Goal: Task Accomplishment & Management: Manage account settings

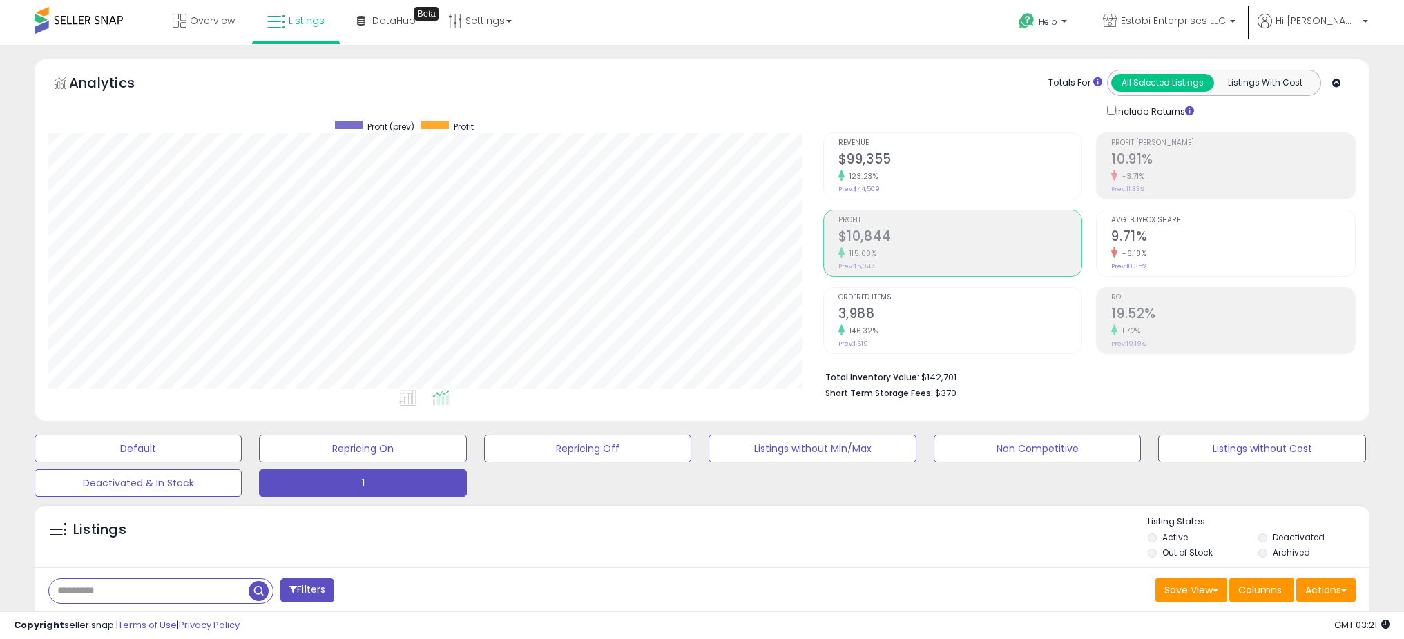
select select "**"
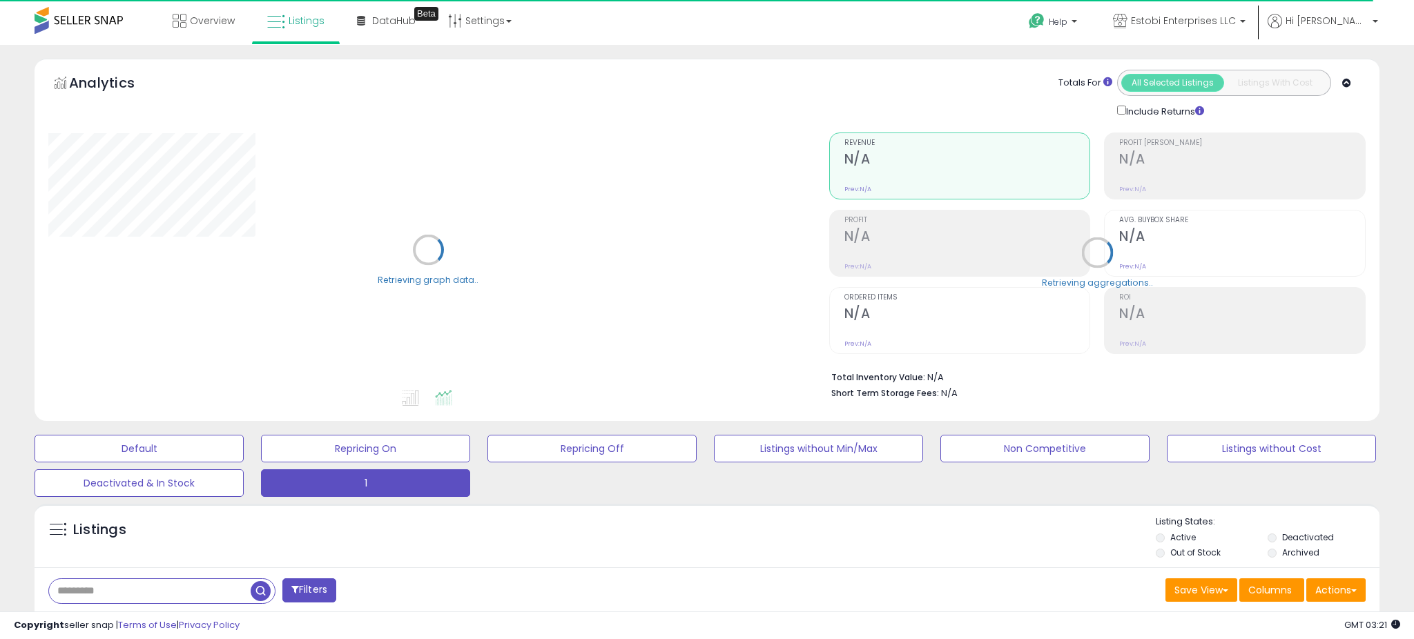
select select "**"
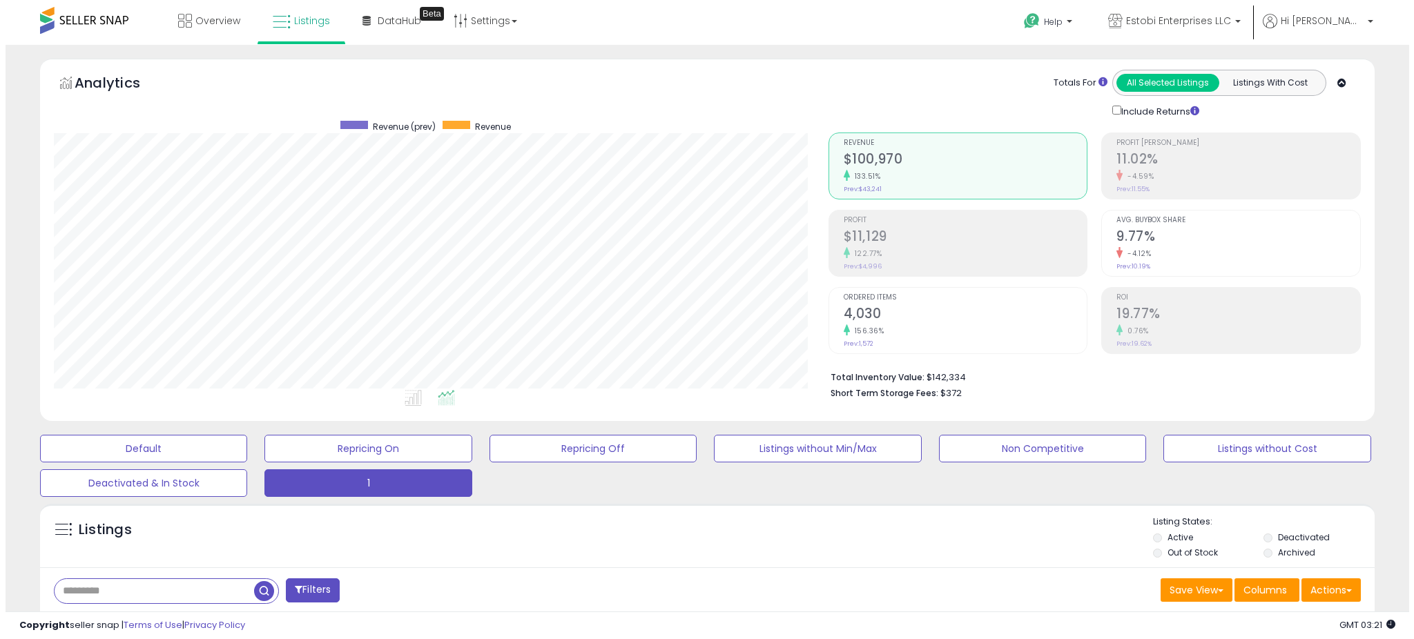
scroll to position [283, 774]
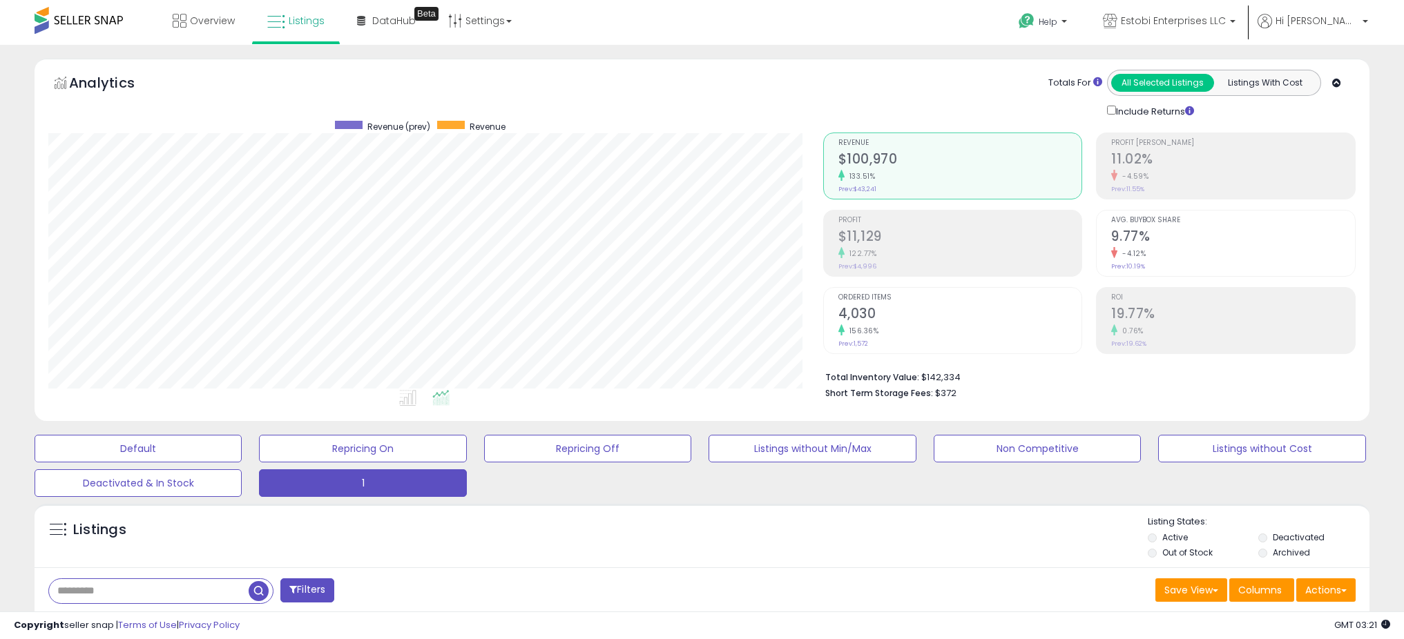
click at [835, 249] on li "Profit $11,129 122.77% Prev: $4,996" at bounding box center [953, 243] width 260 height 67
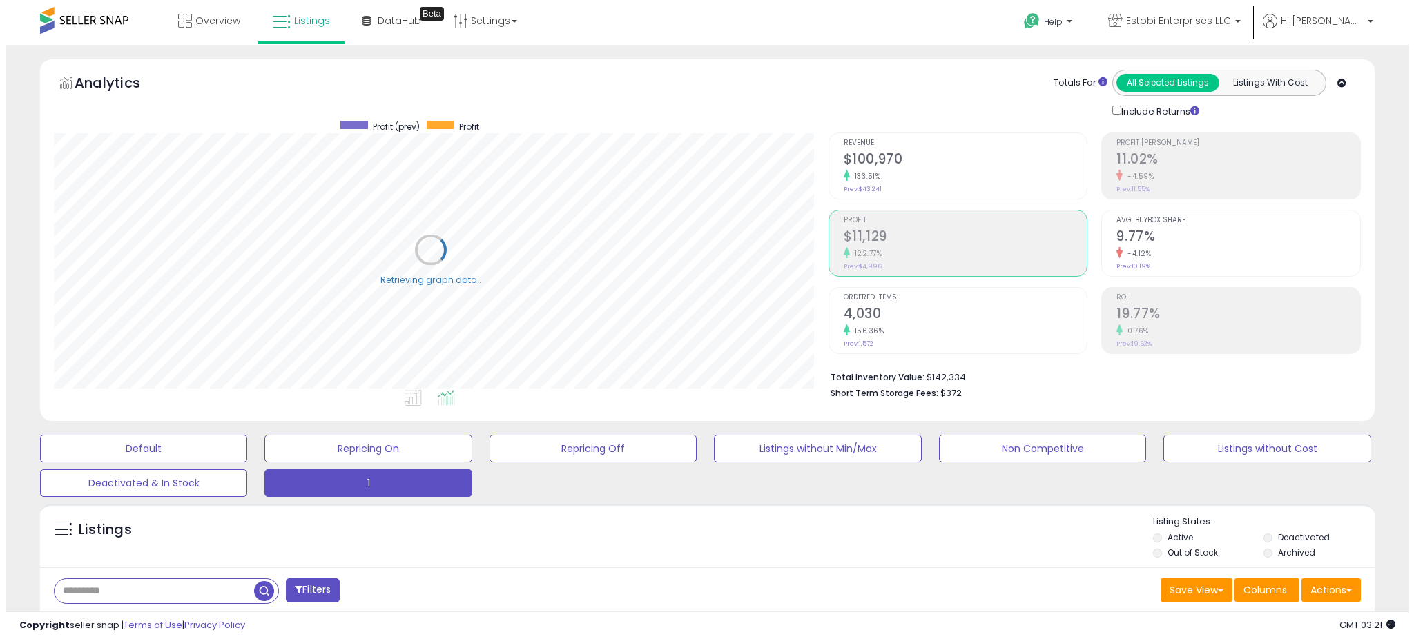
scroll to position [690270, 689778]
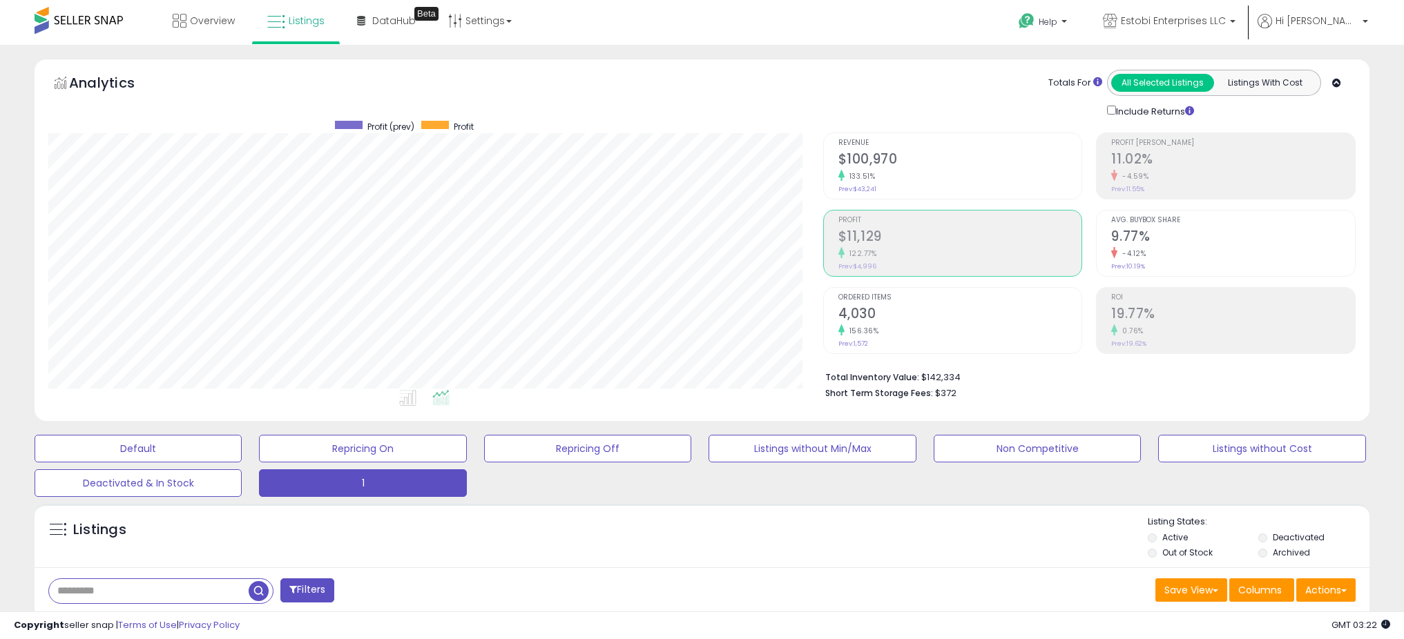
click at [852, 180] on div "133.51%" at bounding box center [960, 176] width 244 height 13
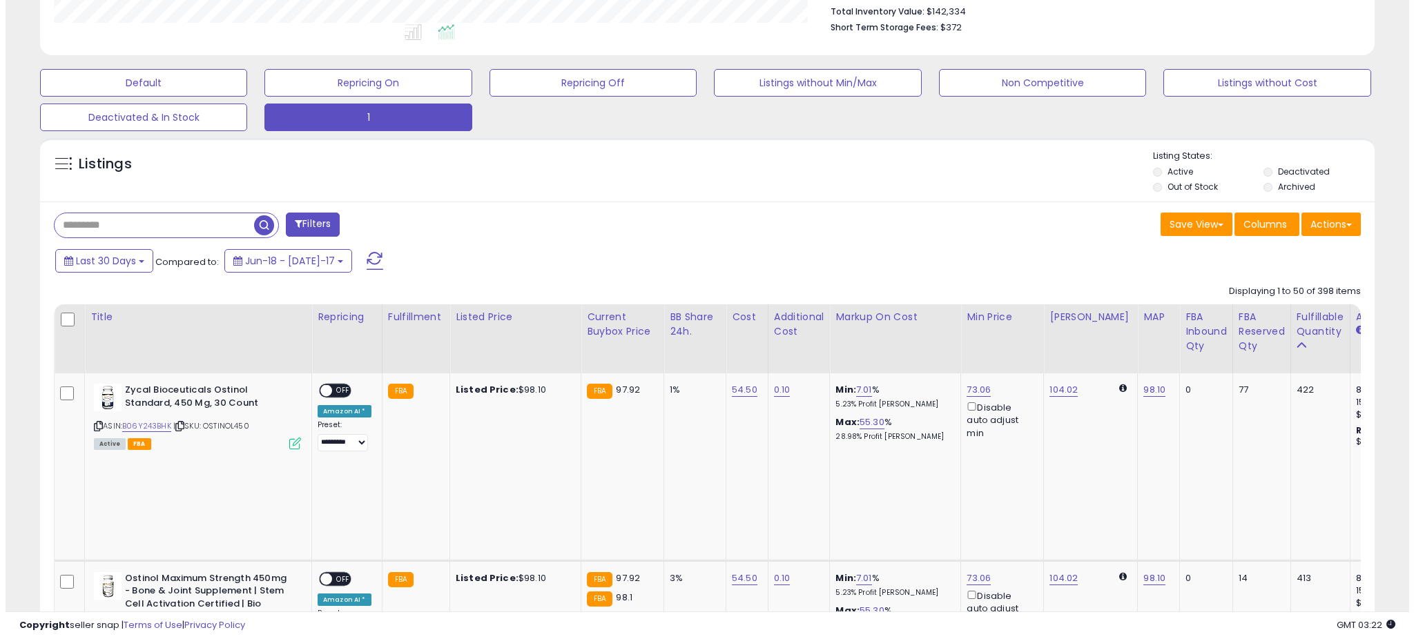
scroll to position [490, 0]
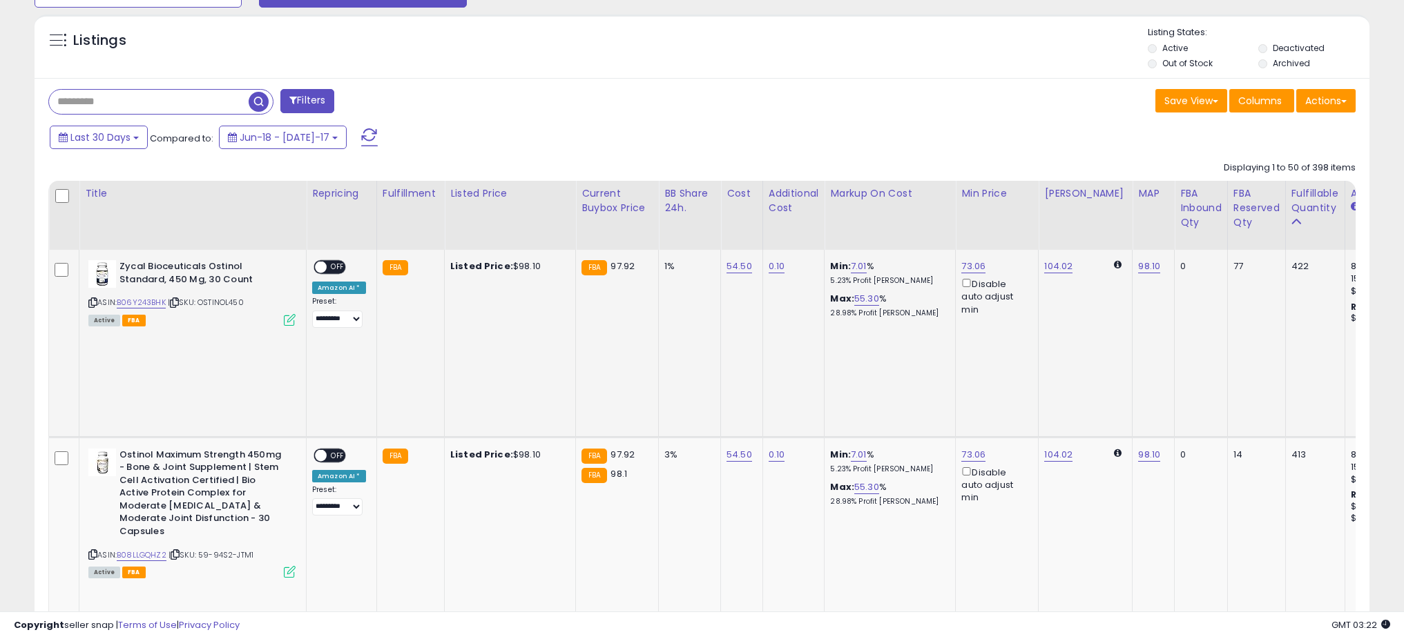
click at [289, 318] on icon at bounding box center [290, 320] width 12 height 12
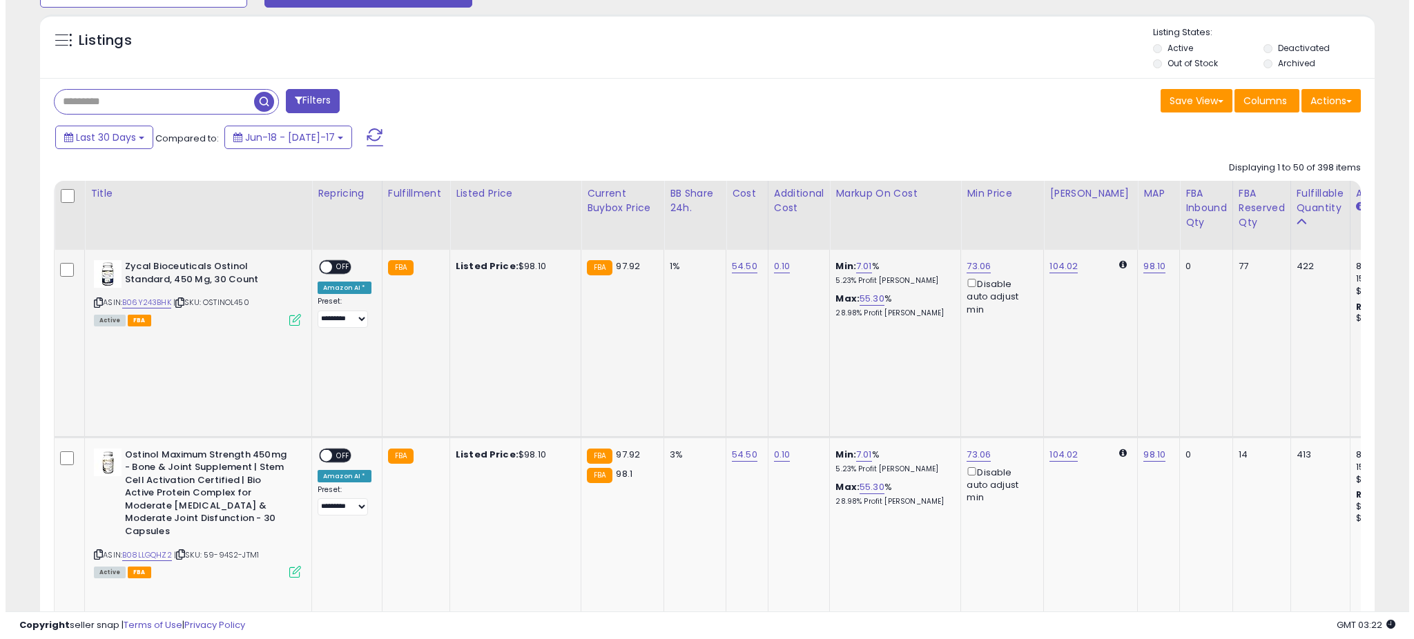
scroll to position [283, 780]
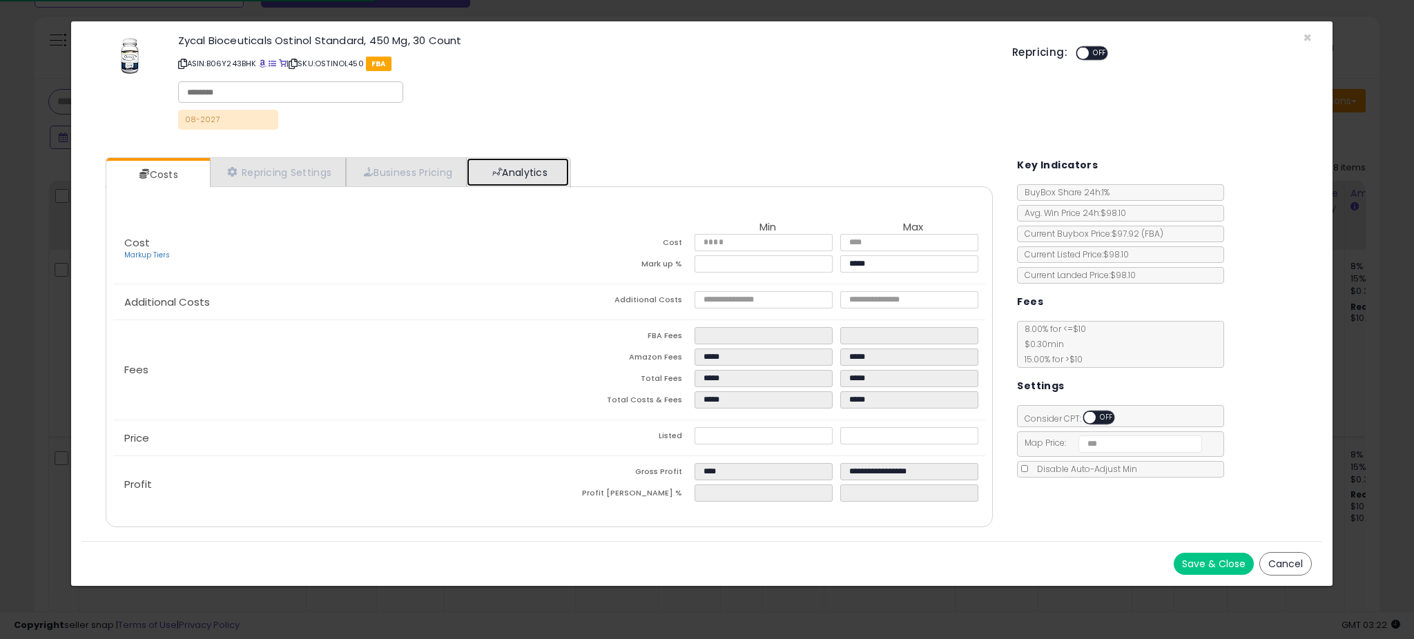
click at [491, 162] on link "Analytics" at bounding box center [518, 172] width 102 height 28
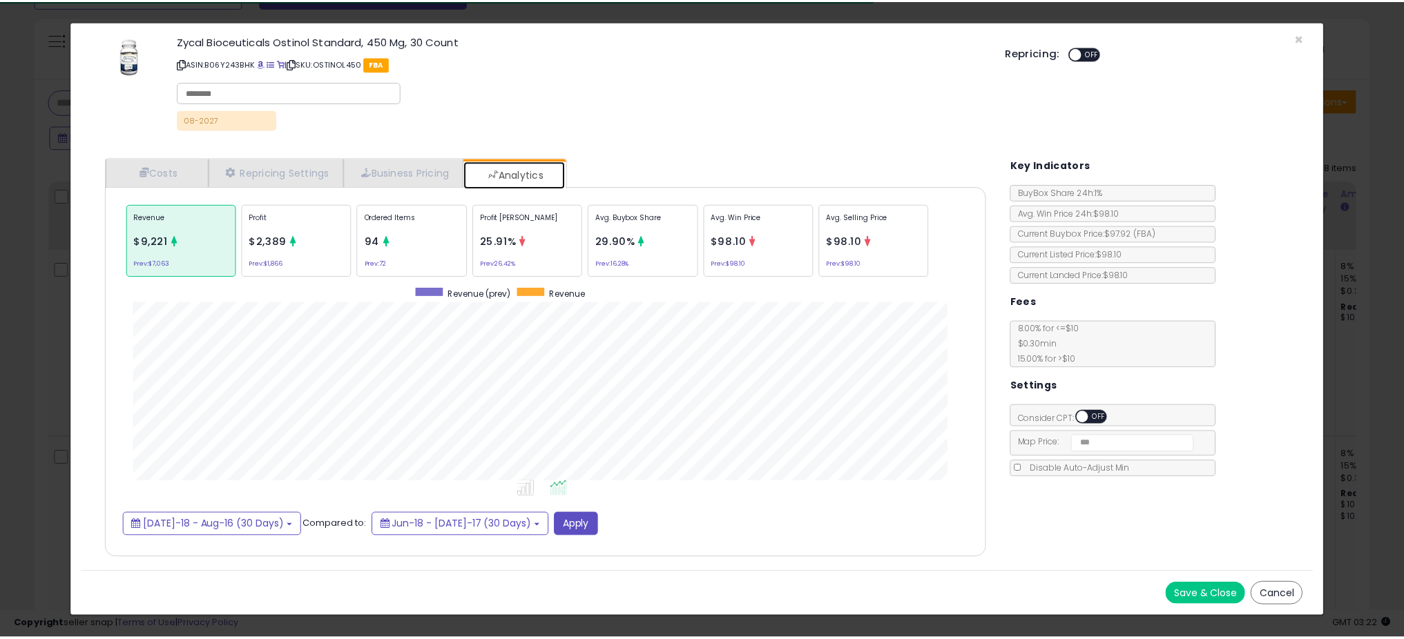
scroll to position [425, 915]
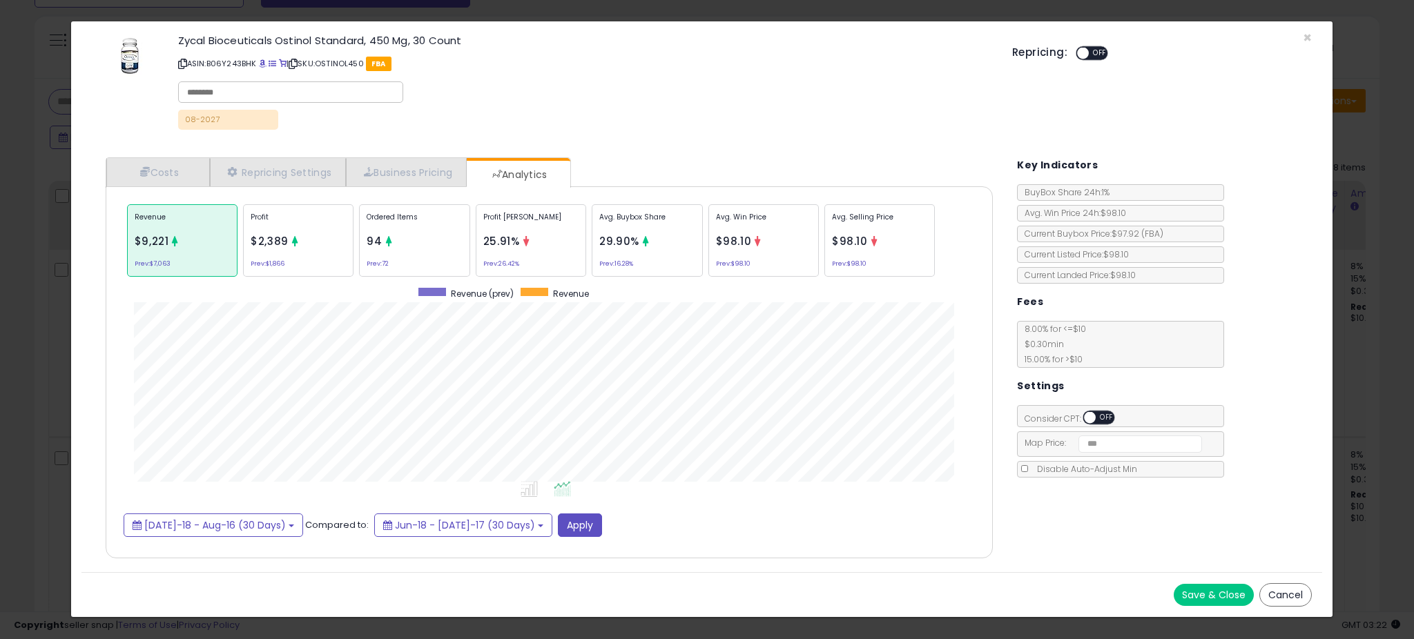
click at [40, 294] on div "× Close Zycal Bioceuticals Ostinol Standard, 450 Mg, 30 Count ASIN: B06Y243BHK …" at bounding box center [707, 319] width 1414 height 639
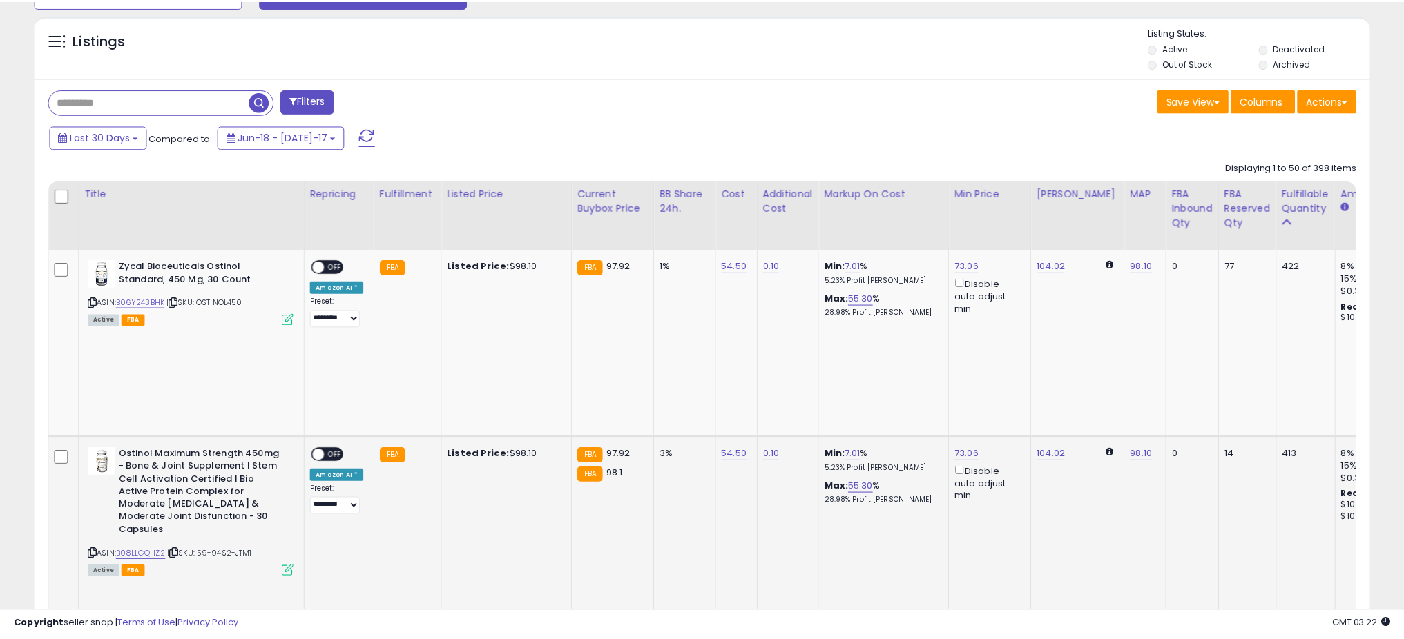
scroll to position [283, 774]
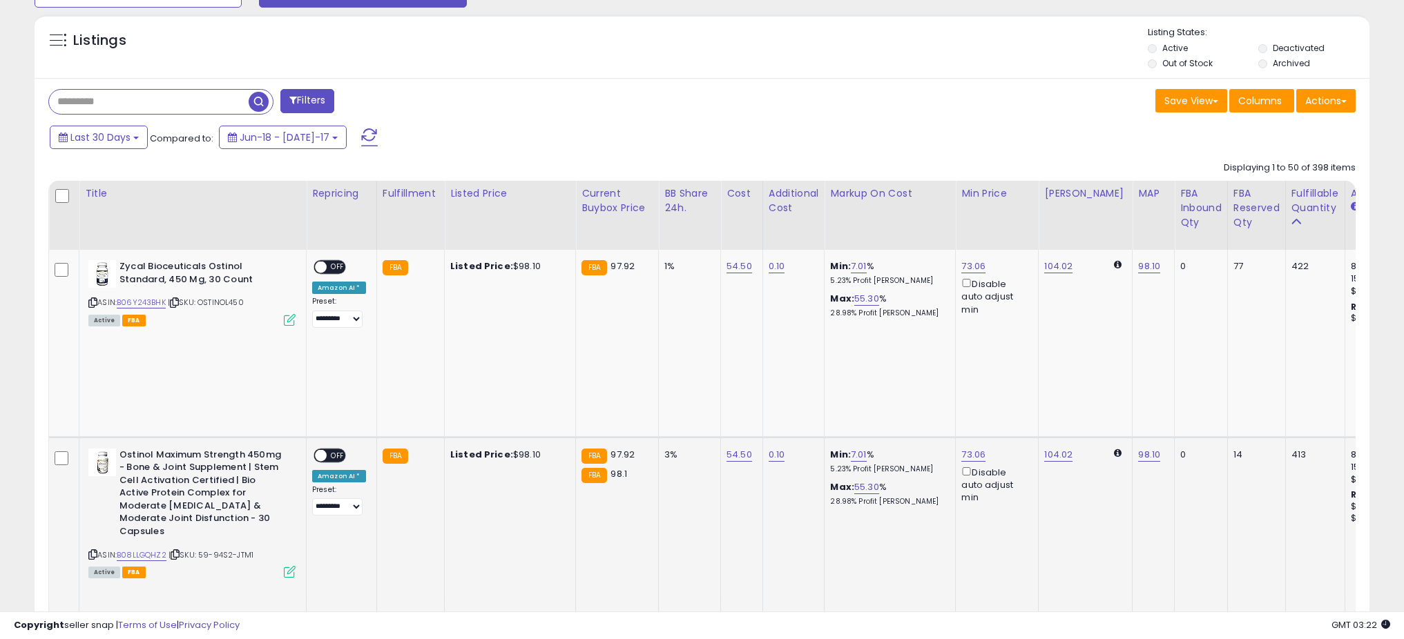
click at [287, 566] on icon at bounding box center [290, 572] width 12 height 12
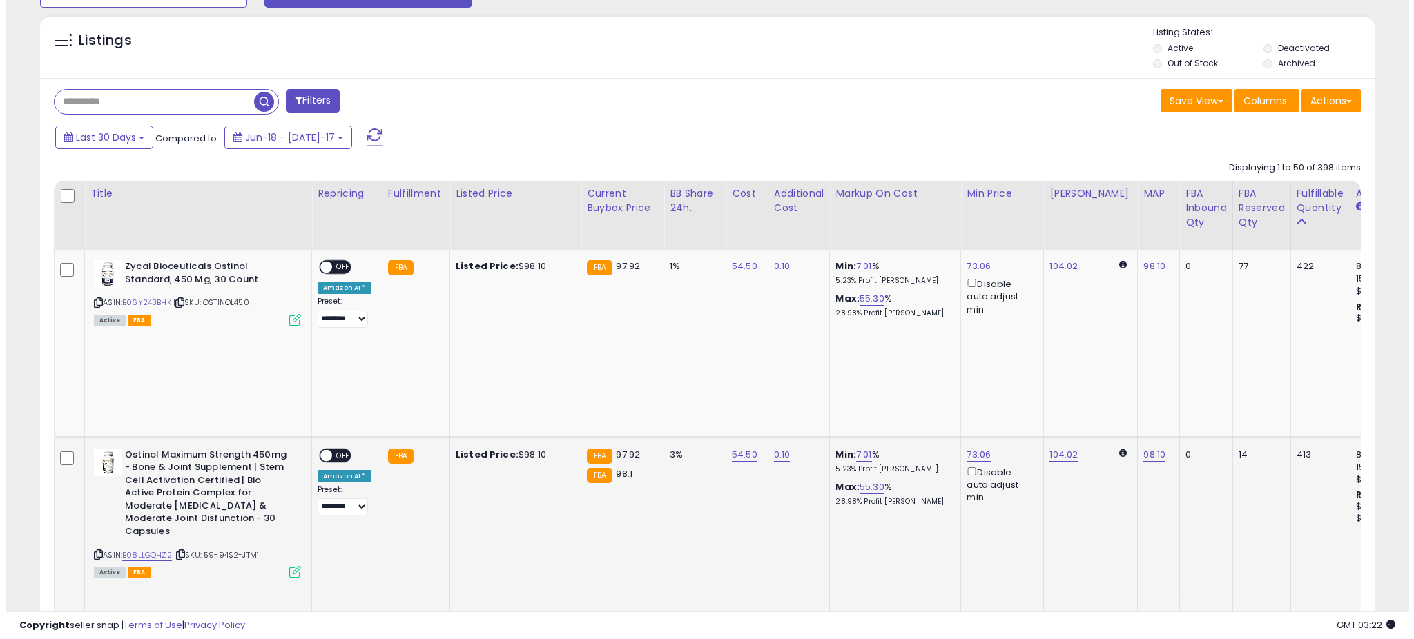
scroll to position [283, 780]
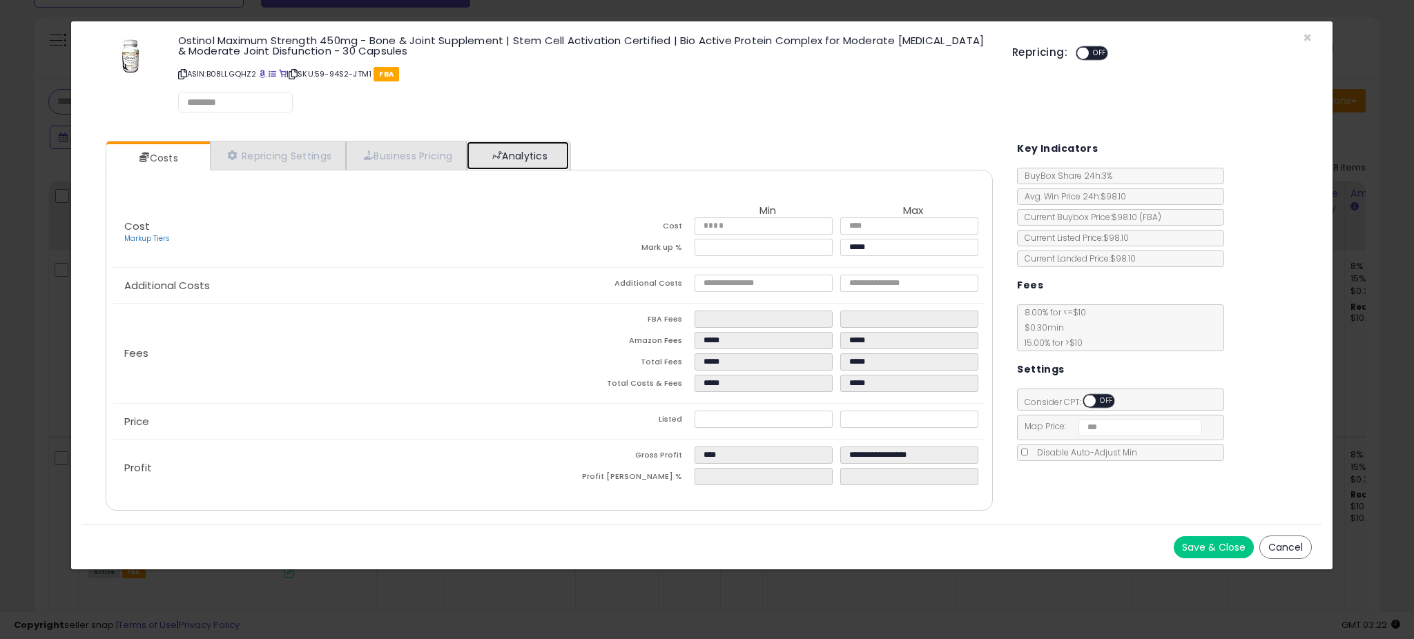
click at [494, 155] on link "Analytics" at bounding box center [518, 156] width 102 height 28
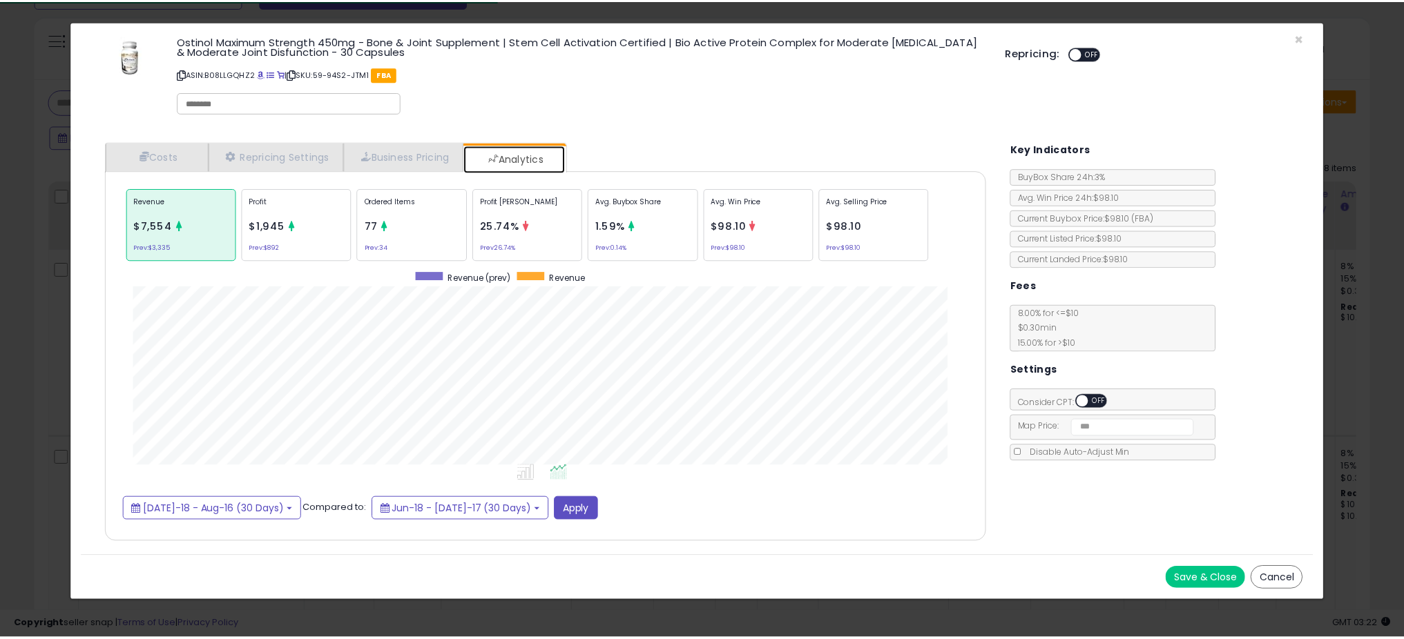
scroll to position [425, 915]
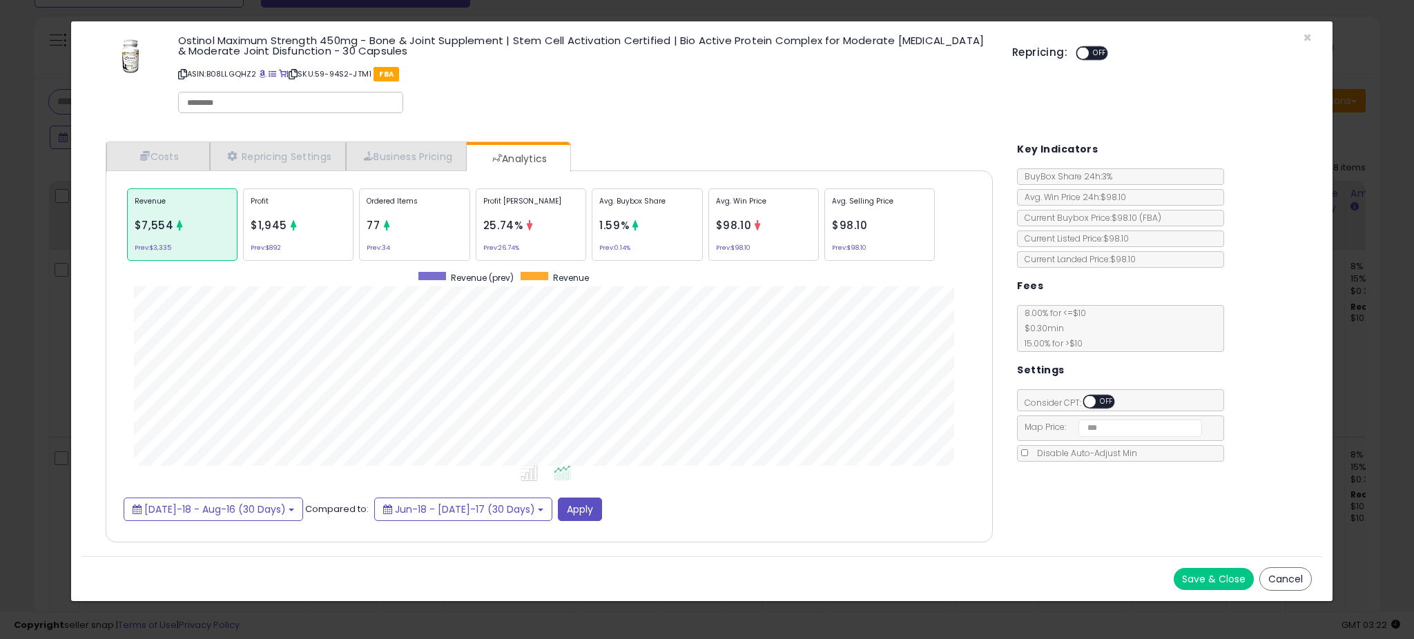
click at [26, 369] on div "× Close Ostinol Maximum Strength 450mg - Bone & Joint Supplement | Stem Cell Ac…" at bounding box center [707, 319] width 1414 height 639
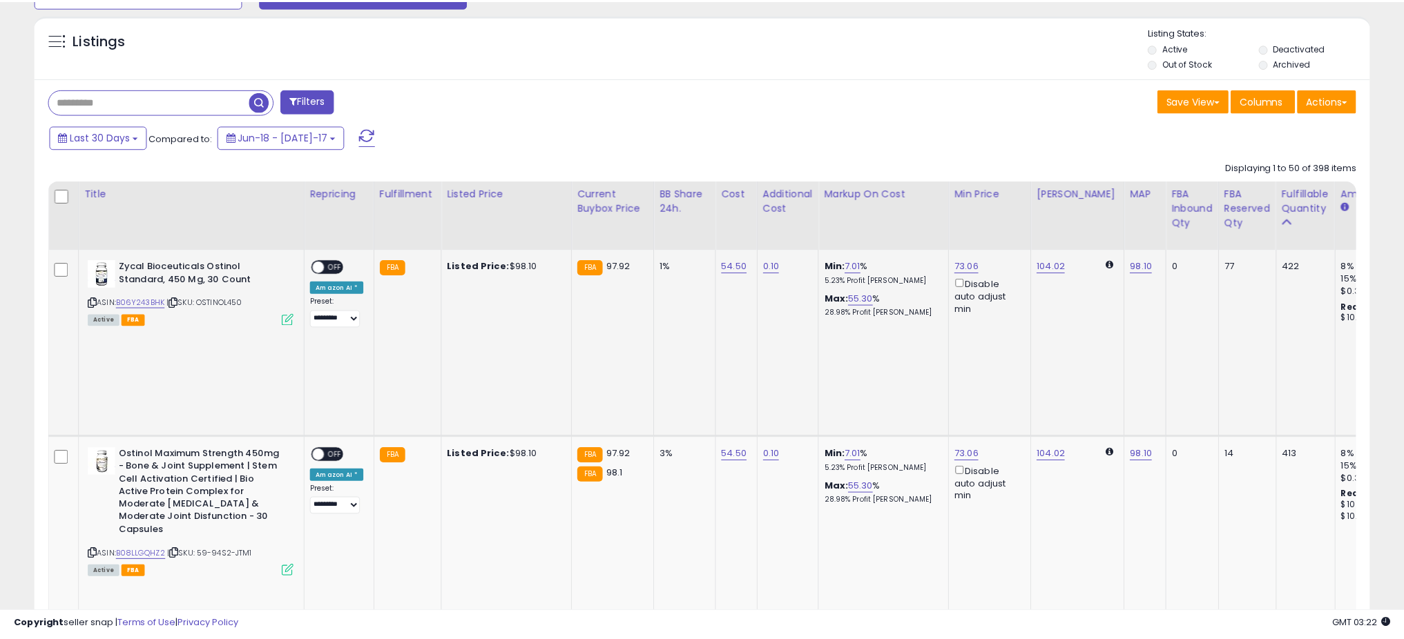
scroll to position [690270, 689778]
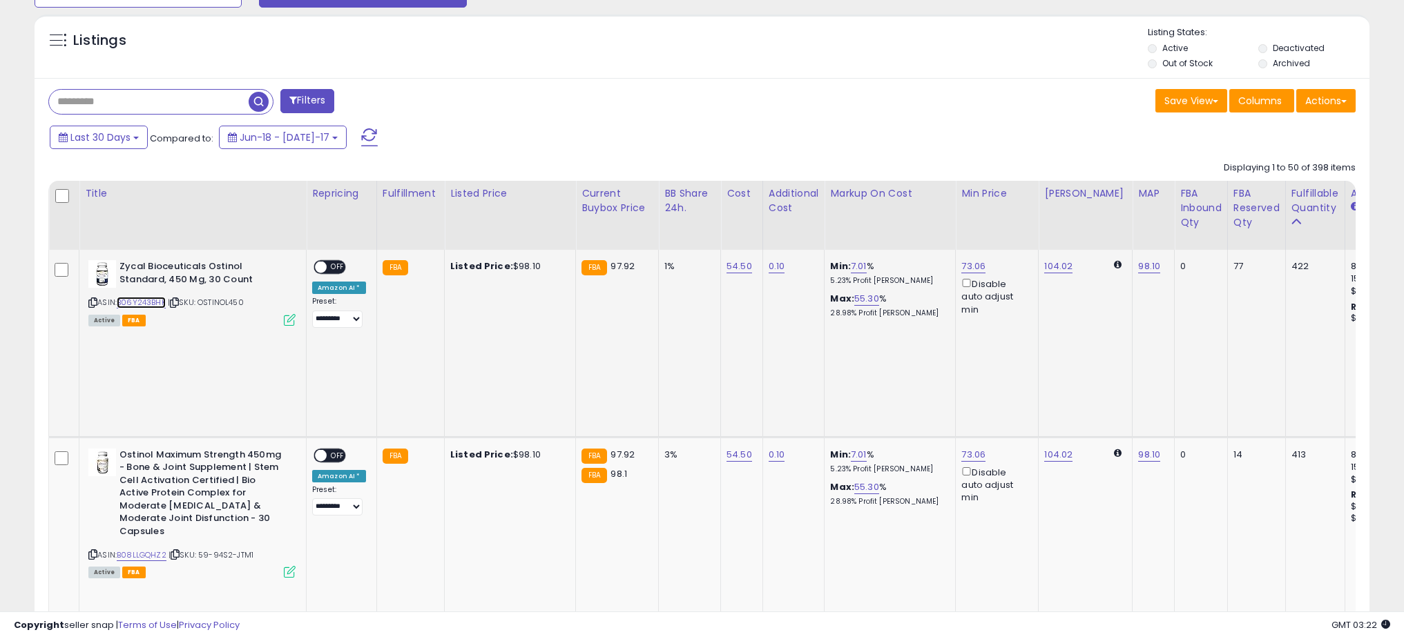
click at [144, 305] on link "B06Y243BHK" at bounding box center [141, 303] width 49 height 12
click at [160, 550] on link "B08LLGQHZ2" at bounding box center [142, 556] width 50 height 12
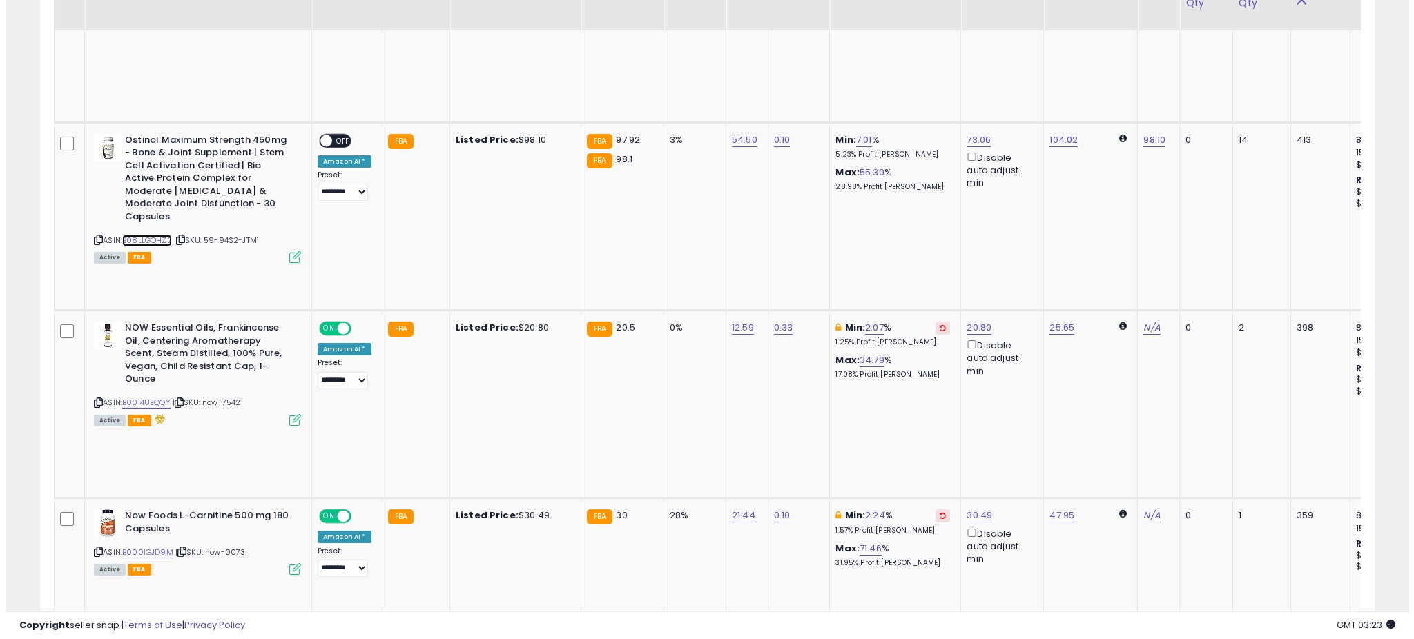
scroll to position [814, 0]
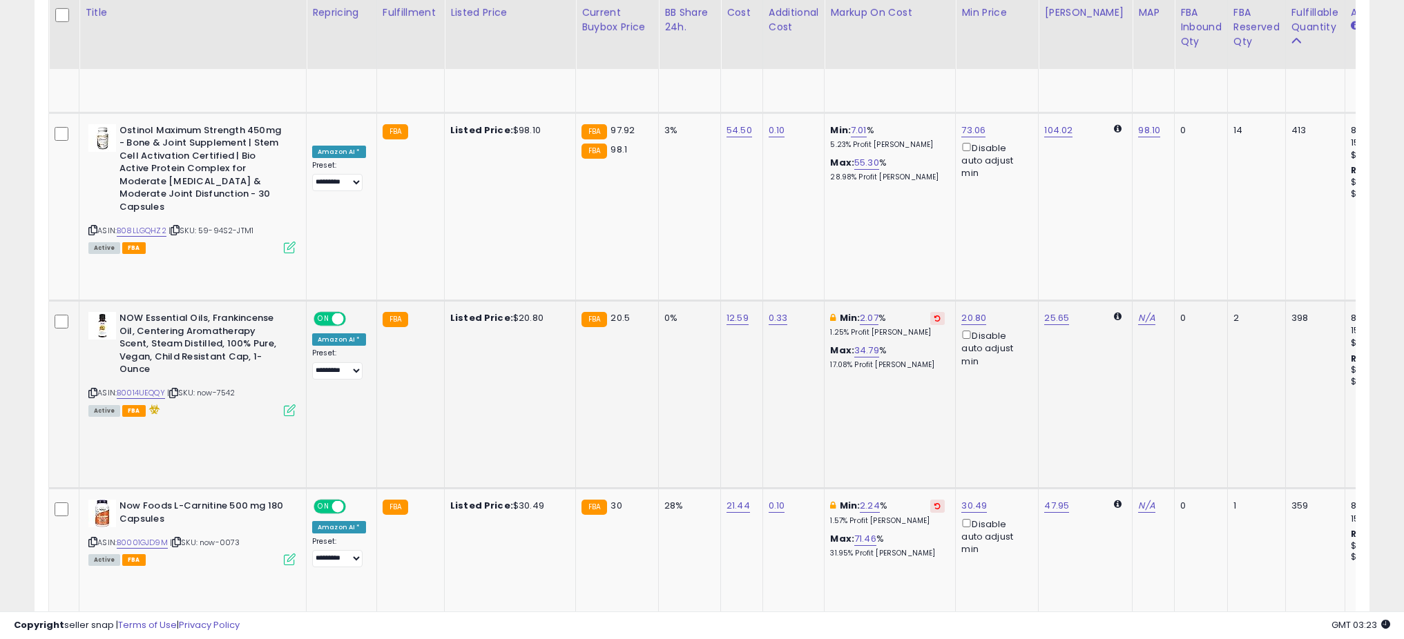
click at [287, 405] on icon at bounding box center [290, 411] width 12 height 12
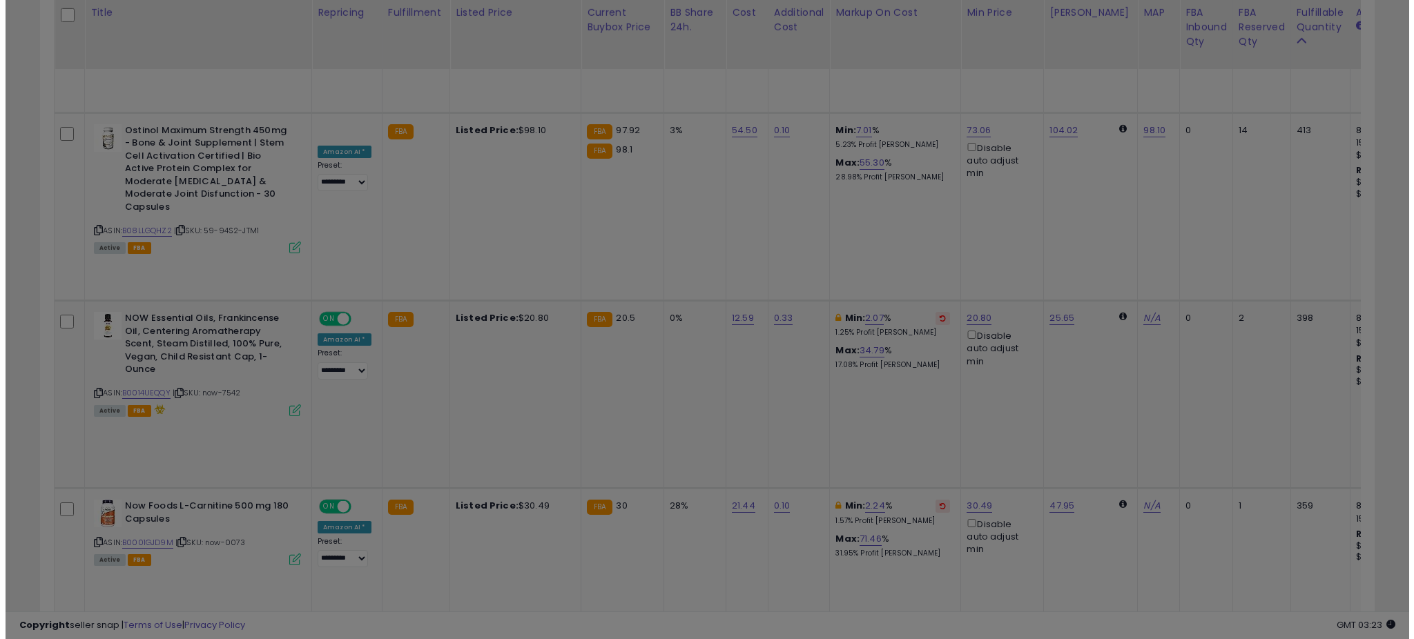
scroll to position [283, 780]
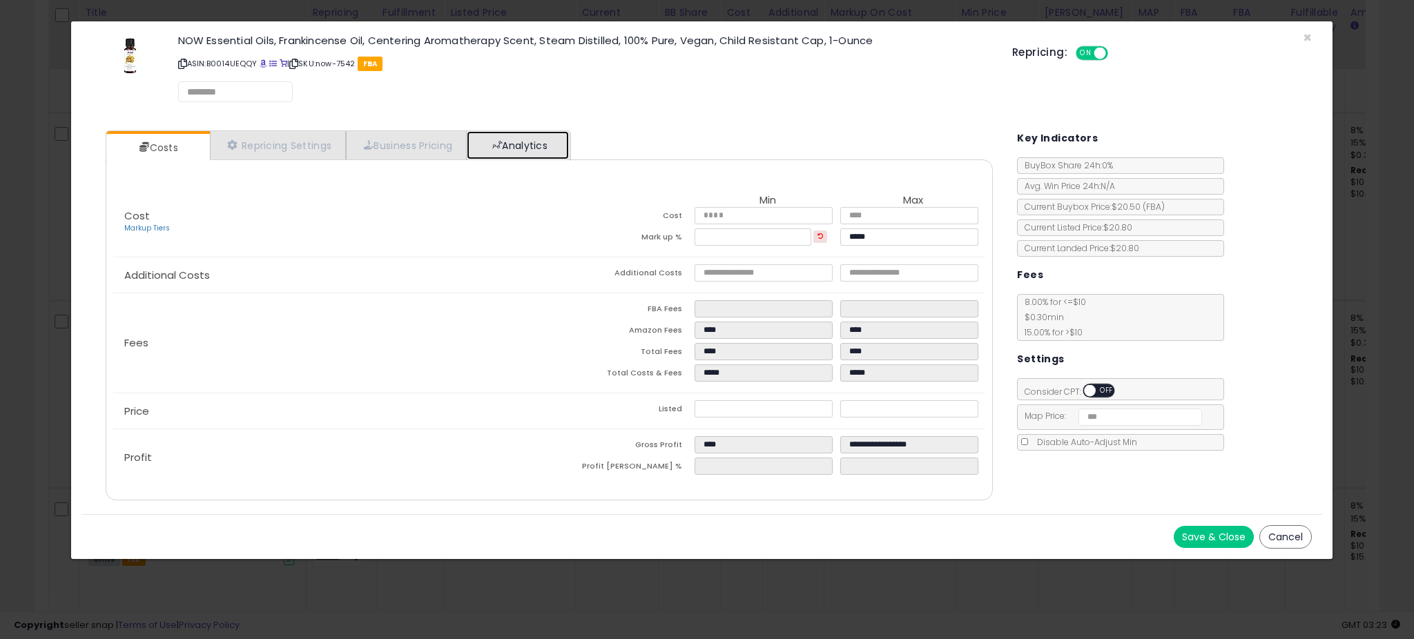
click at [534, 140] on link "Analytics" at bounding box center [518, 145] width 102 height 28
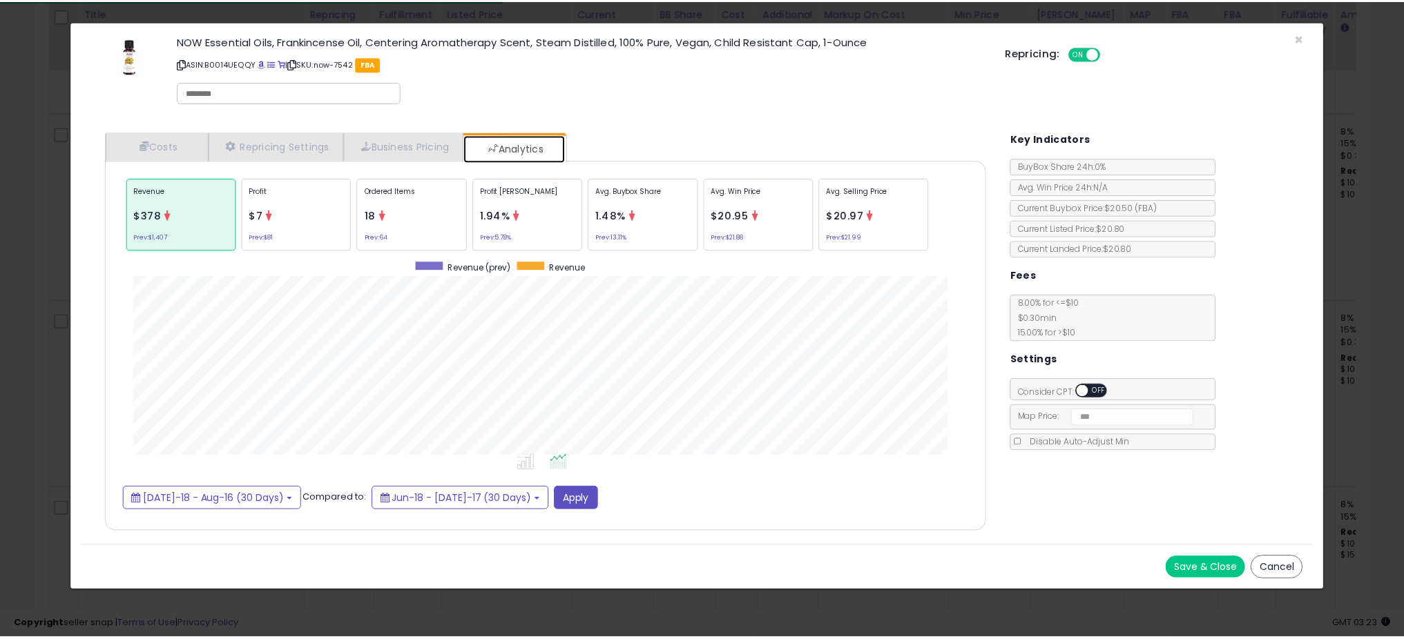
scroll to position [425, 915]
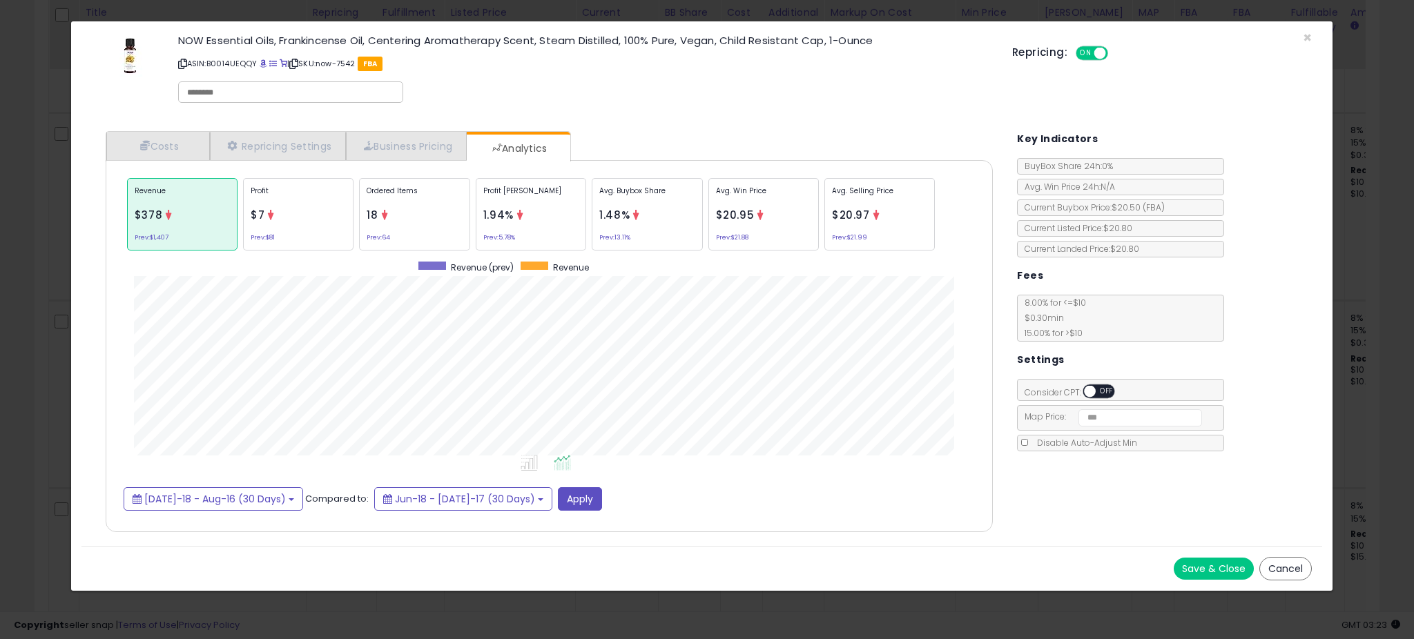
click at [49, 227] on div "× Close NOW Essential Oils, Frankincense Oil, Centering Aromatherapy Scent, Ste…" at bounding box center [707, 319] width 1414 height 639
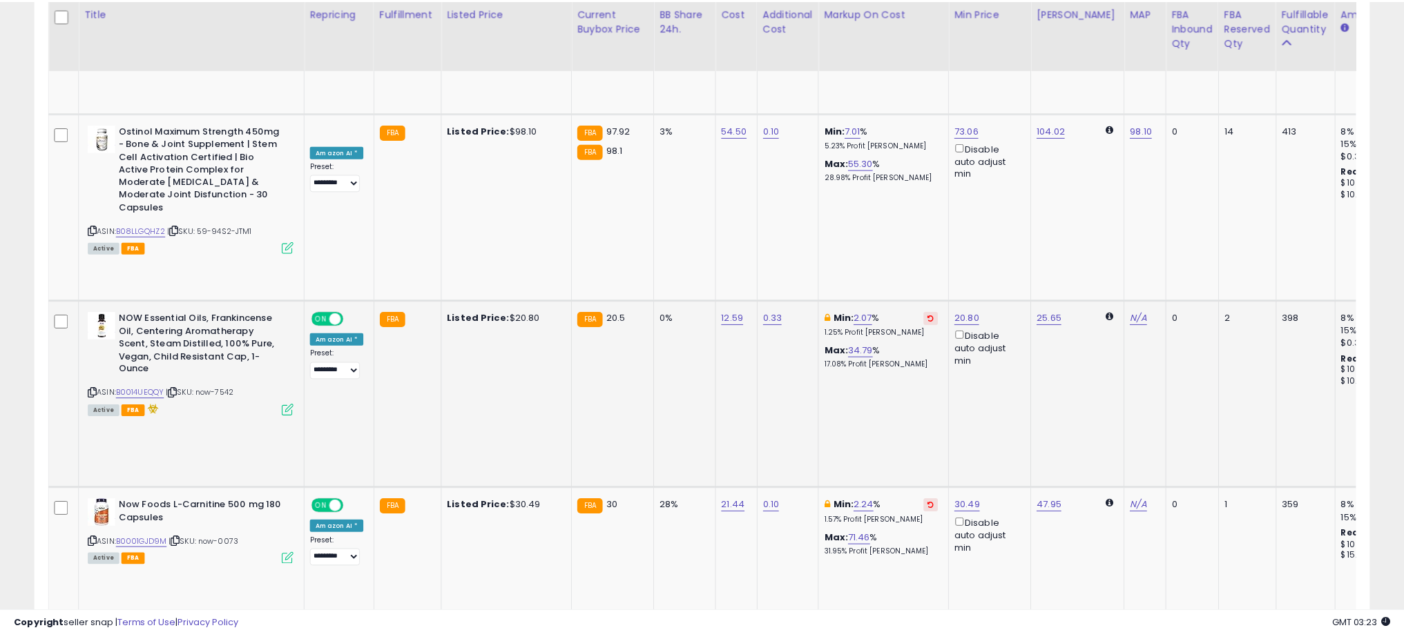
scroll to position [690270, 689778]
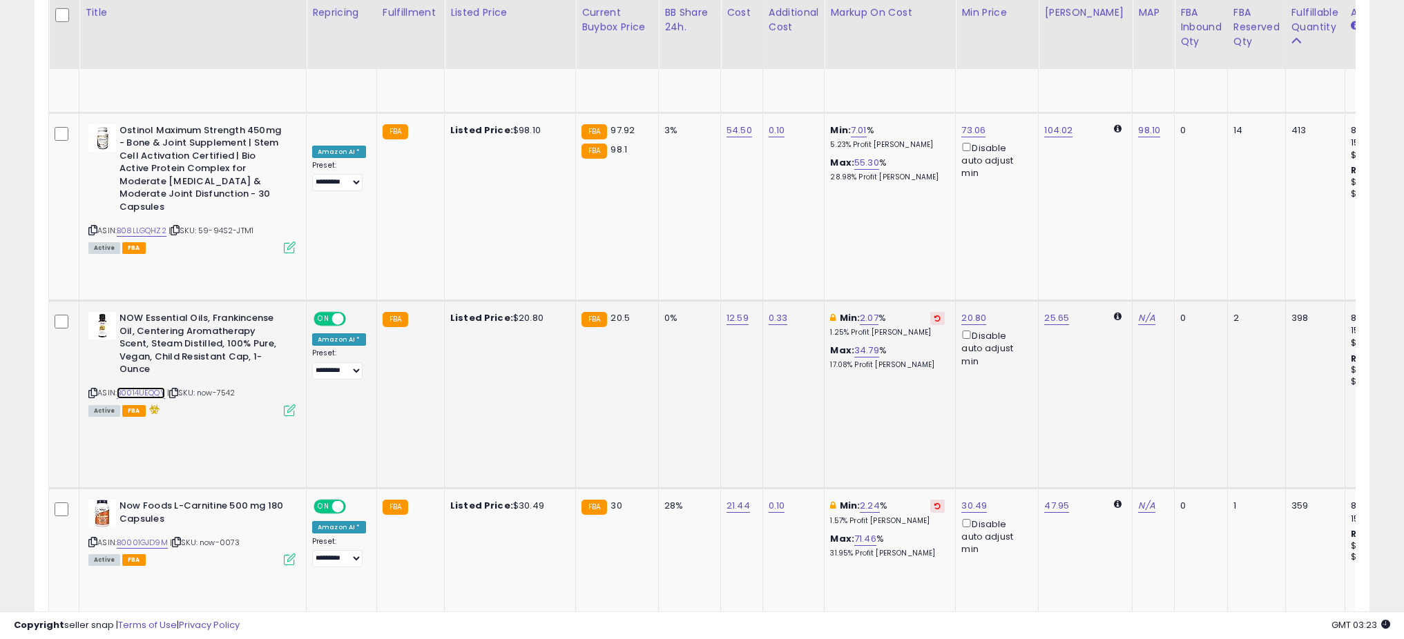
click at [158, 387] on link "B0014UEQQY" at bounding box center [141, 393] width 48 height 12
click at [867, 311] on link "2.07" at bounding box center [869, 318] width 19 height 14
click at [829, 126] on input "****" at bounding box center [833, 118] width 123 height 23
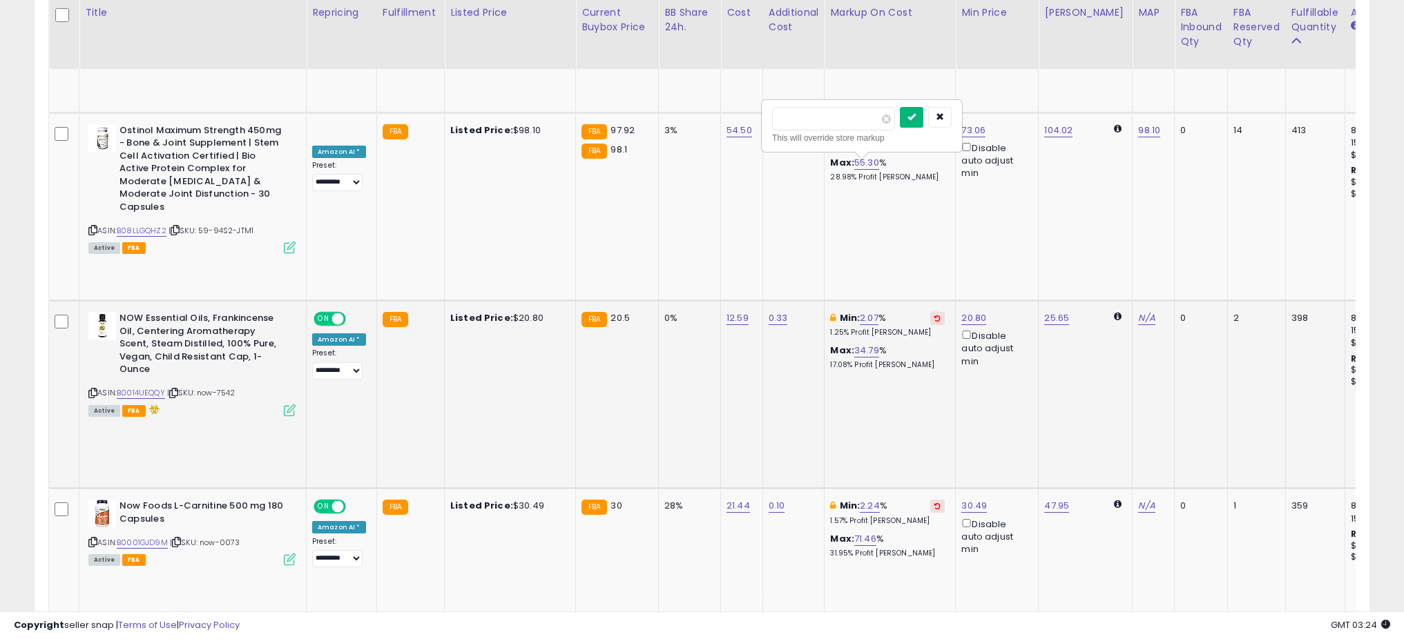
type input "*"
click at [916, 118] on icon "submit" at bounding box center [911, 117] width 8 height 8
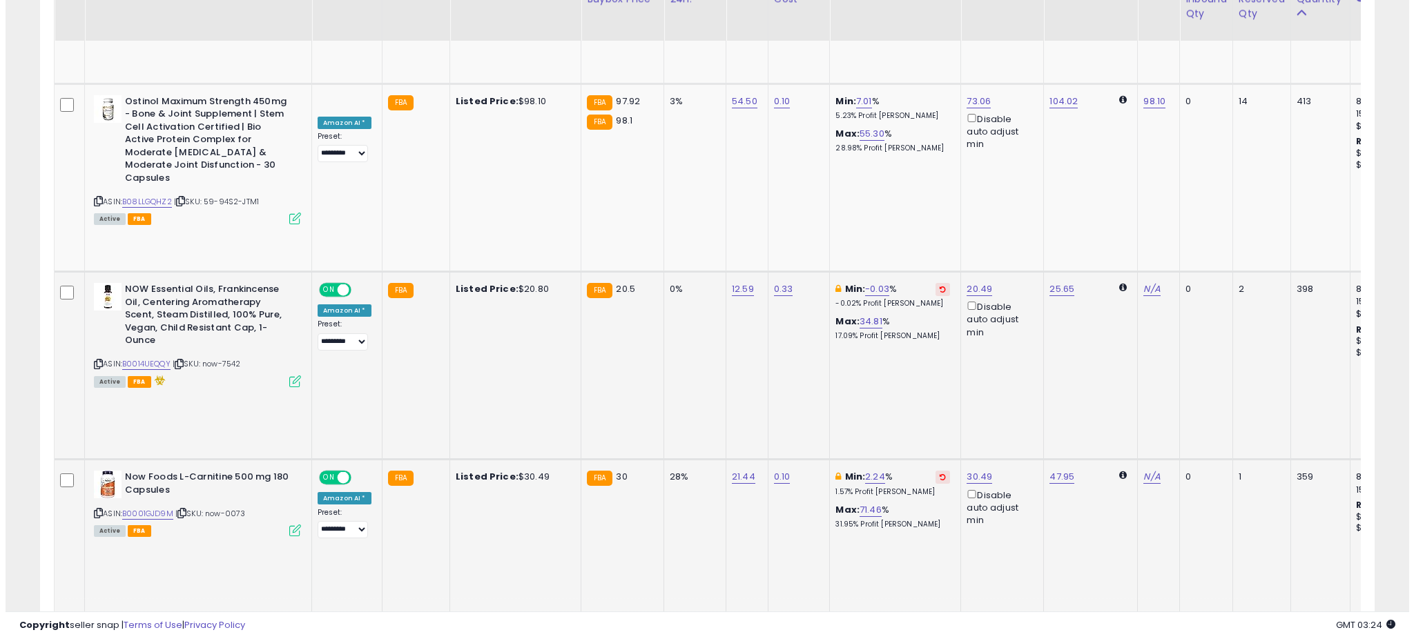
scroll to position [885, 0]
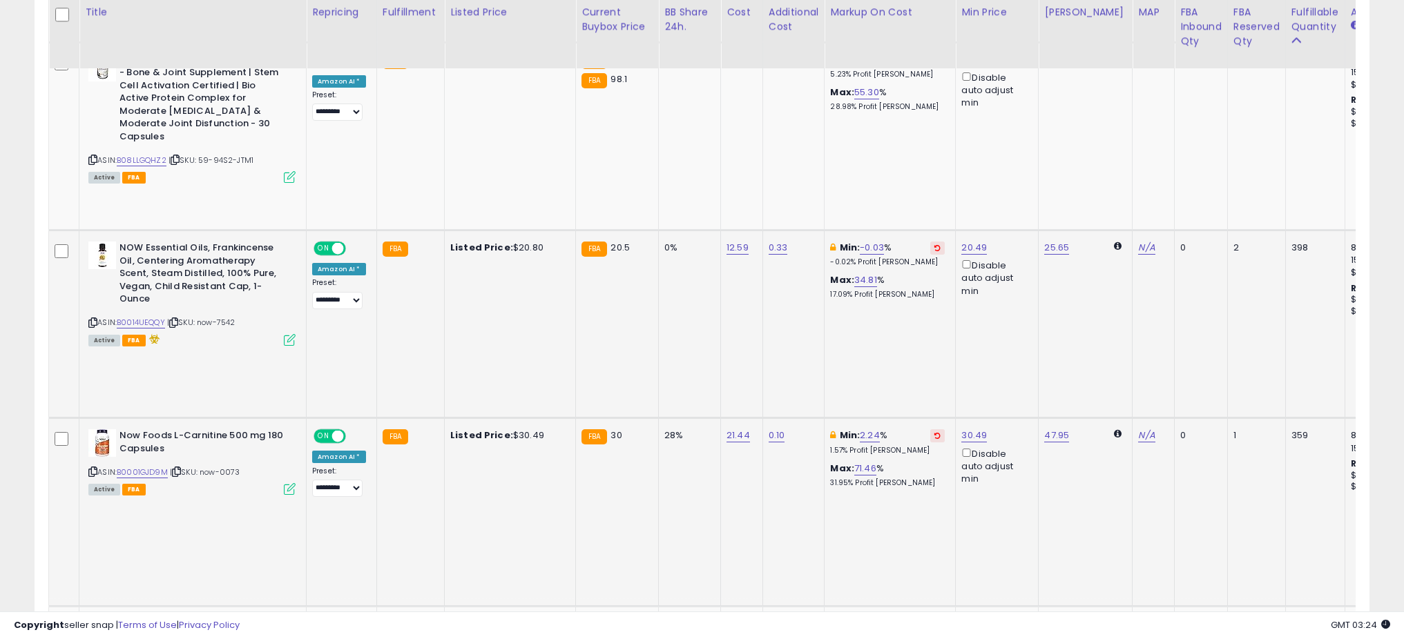
click at [288, 483] on icon at bounding box center [290, 489] width 12 height 12
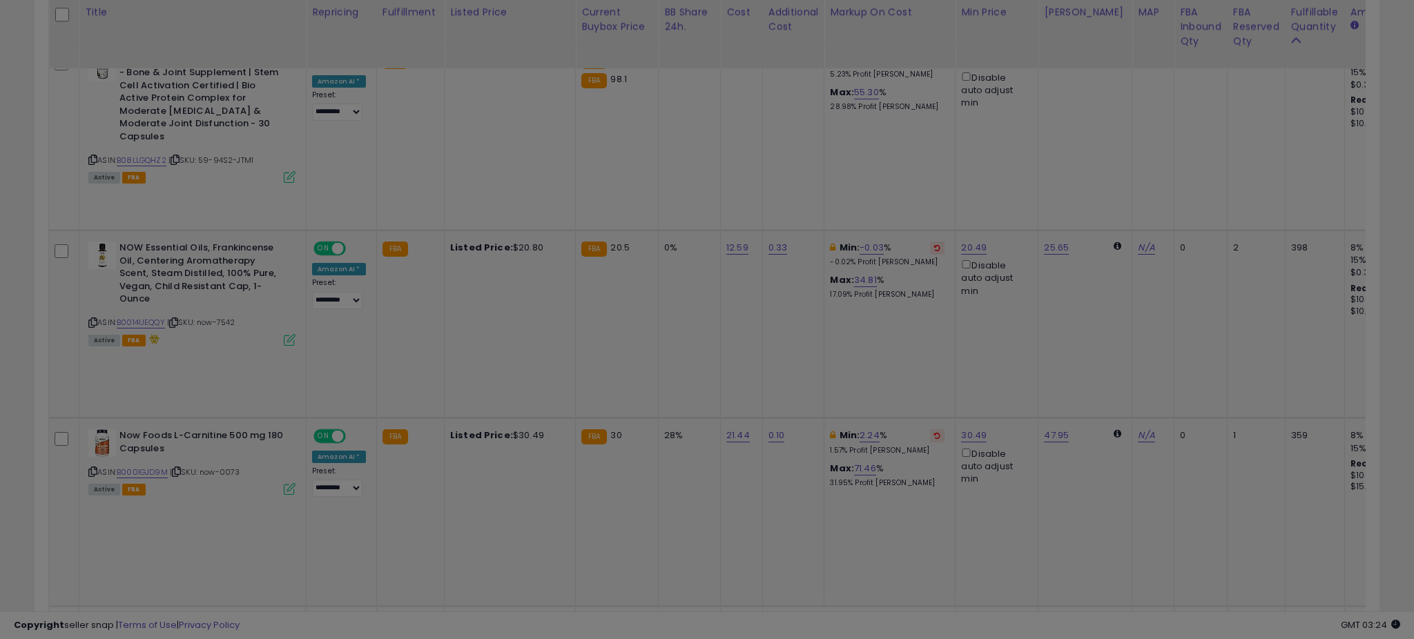
scroll to position [283, 780]
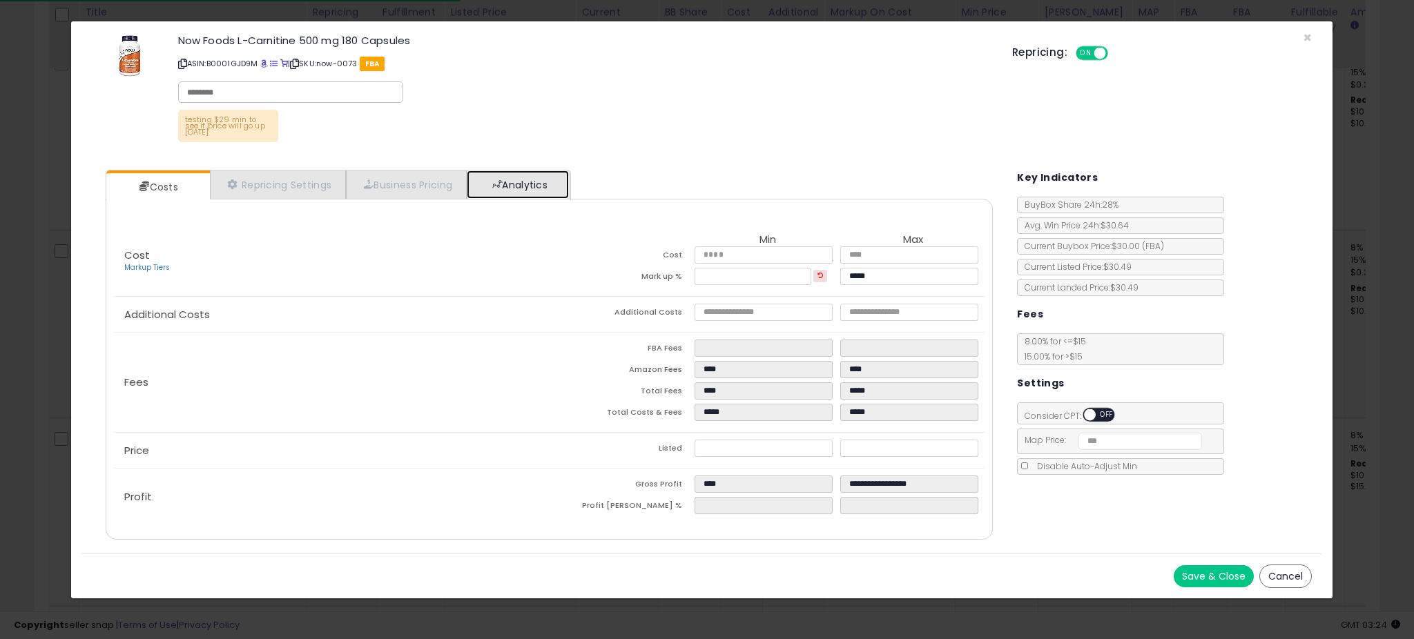
click at [509, 182] on link "Analytics" at bounding box center [518, 185] width 102 height 28
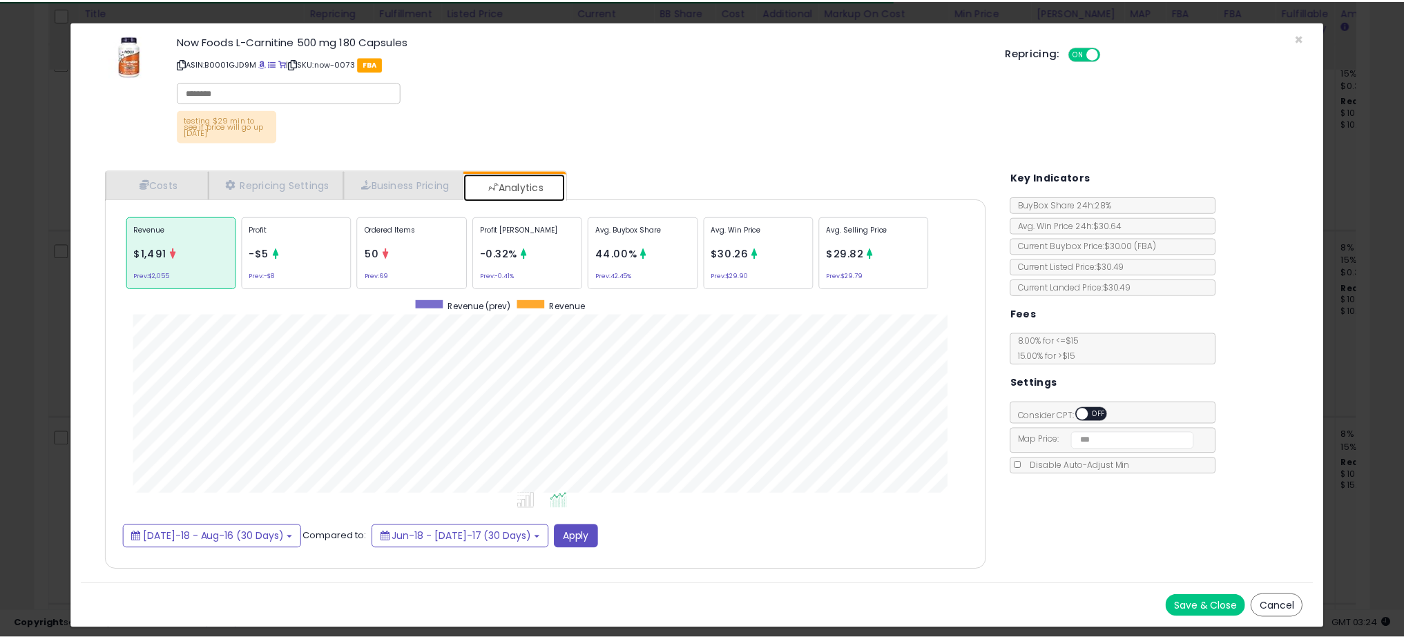
scroll to position [425, 915]
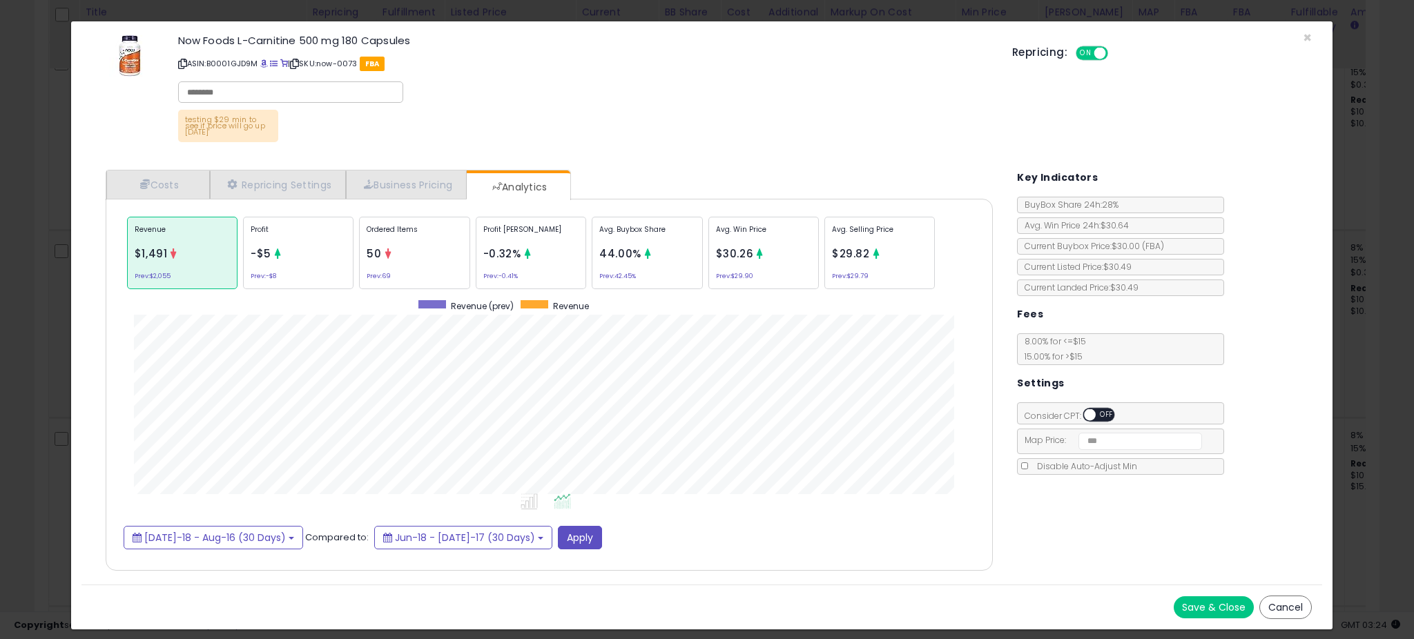
click at [59, 275] on div "× Close Now Foods L-Carnitine 500 mg 180 Capsules ASIN: B0001GJD9M | SKU: now-0…" at bounding box center [707, 319] width 1414 height 639
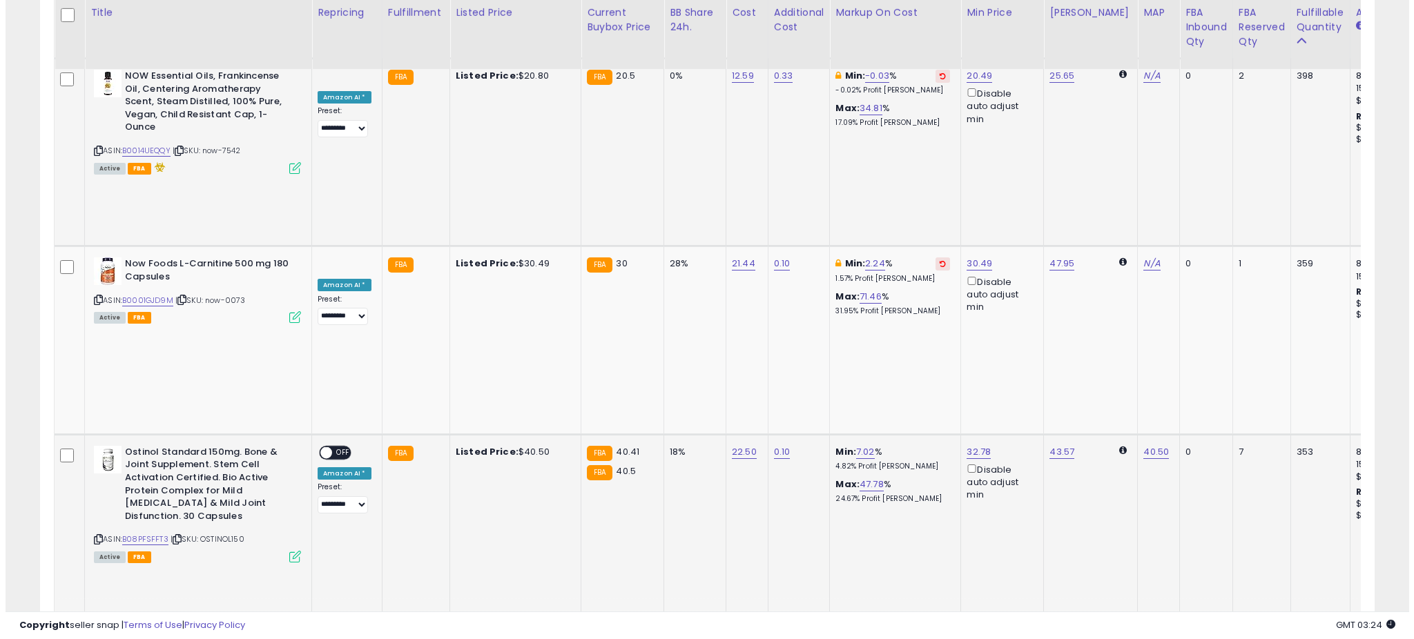
scroll to position [1057, 0]
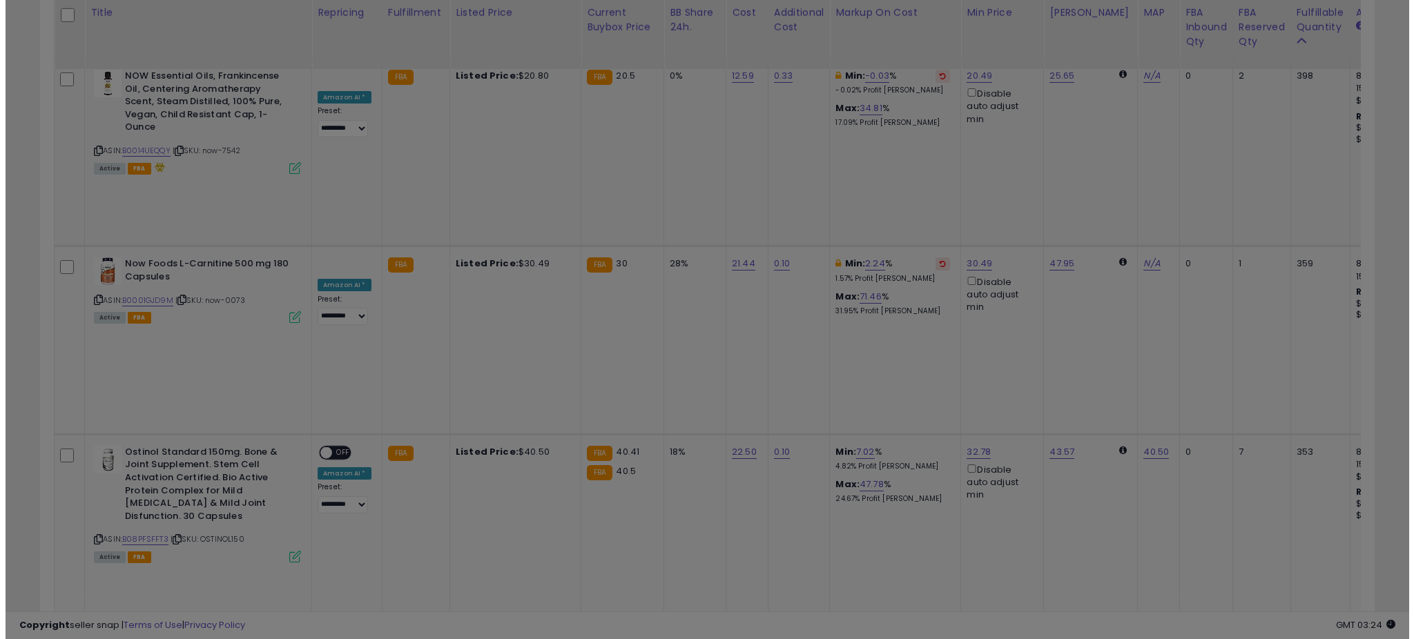
scroll to position [283, 780]
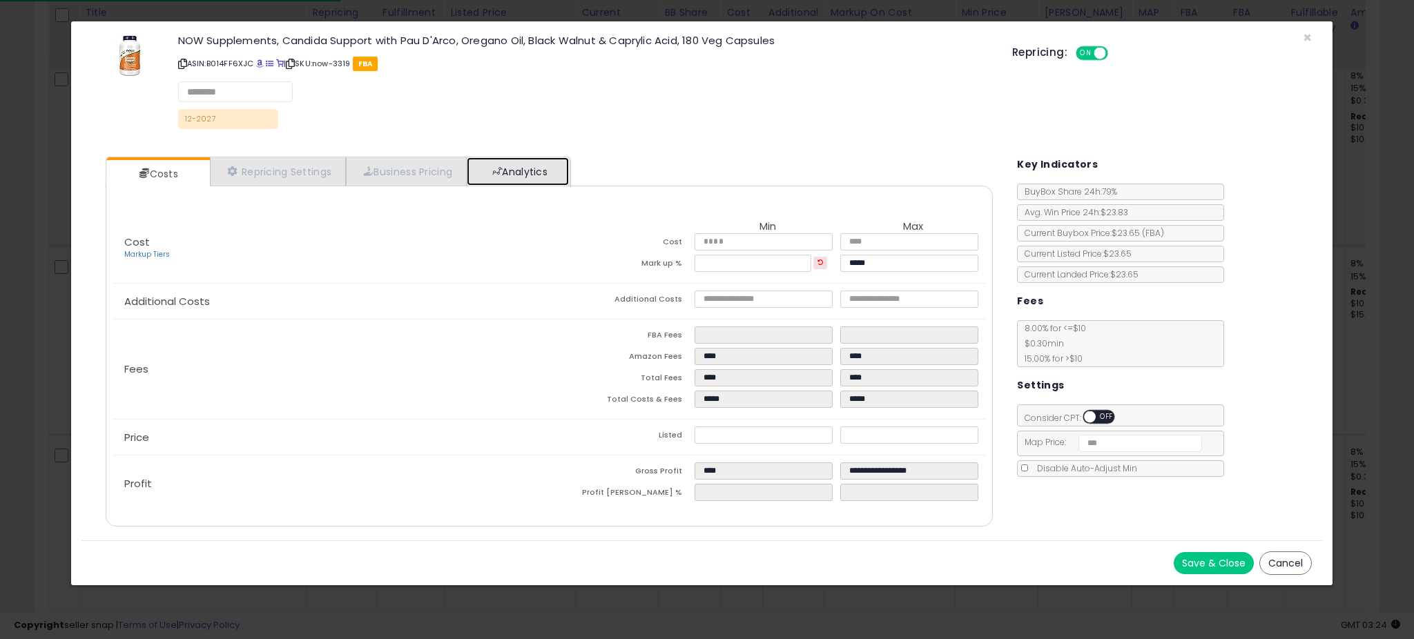
click at [526, 167] on link "Analytics" at bounding box center [518, 171] width 102 height 28
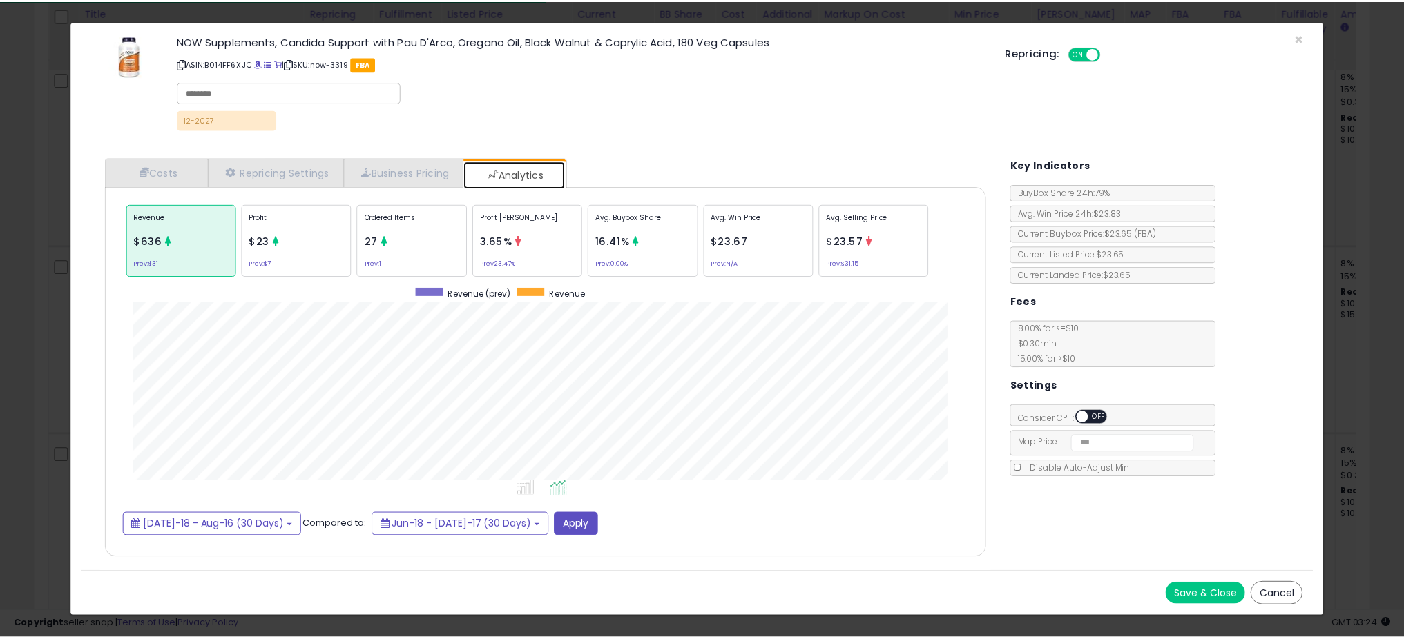
scroll to position [425, 915]
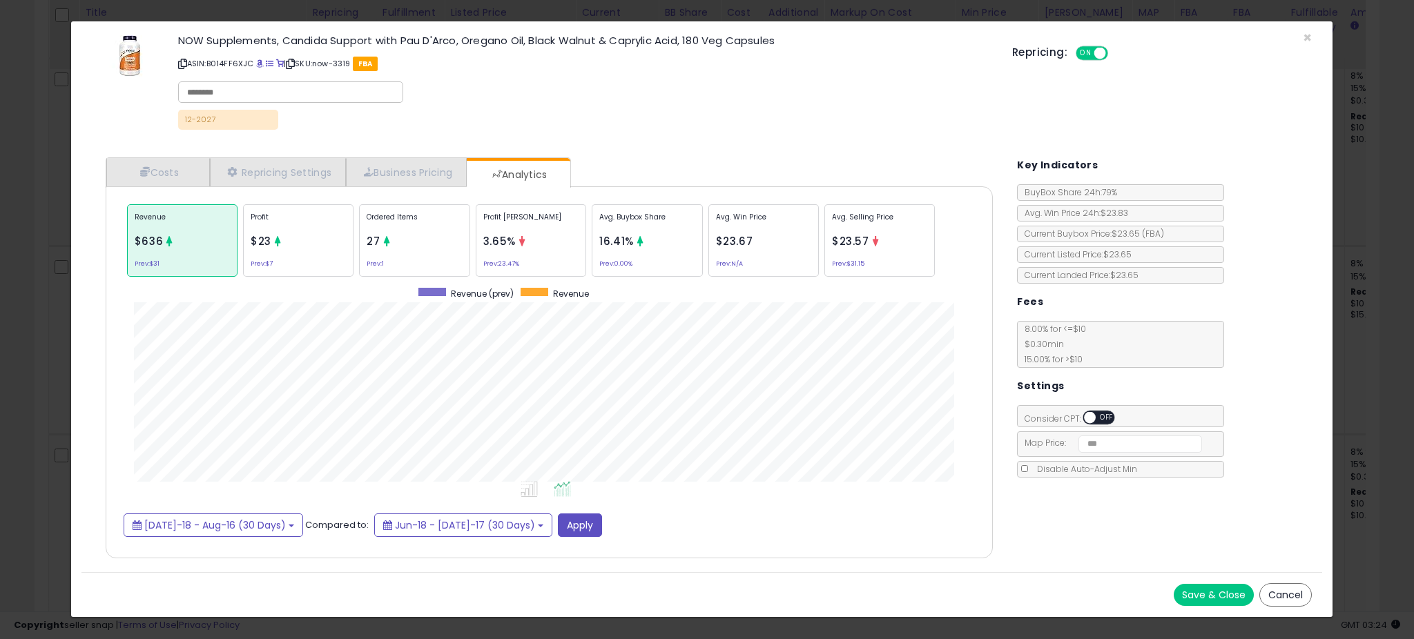
click at [46, 261] on div "× Close NOW Supplements, Candida Support with Pau D'Arco, Oregano Oil, Black Wa…" at bounding box center [707, 319] width 1414 height 639
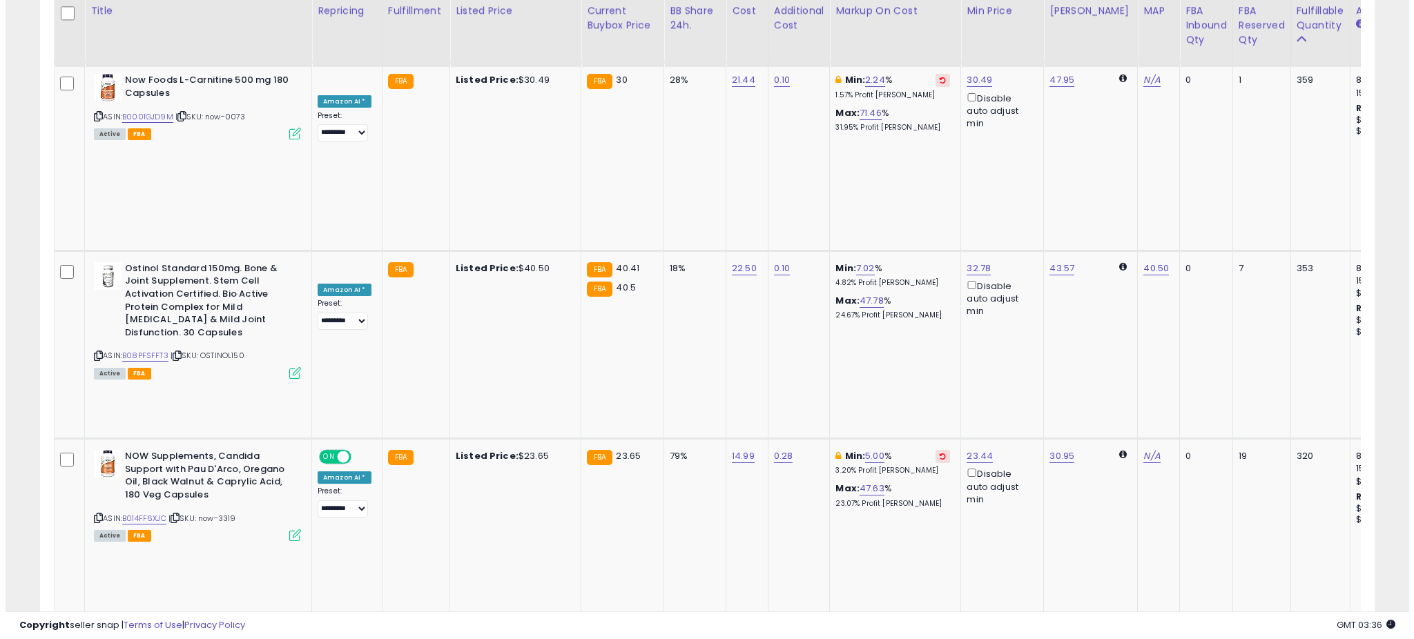
scroll to position [1242, 0]
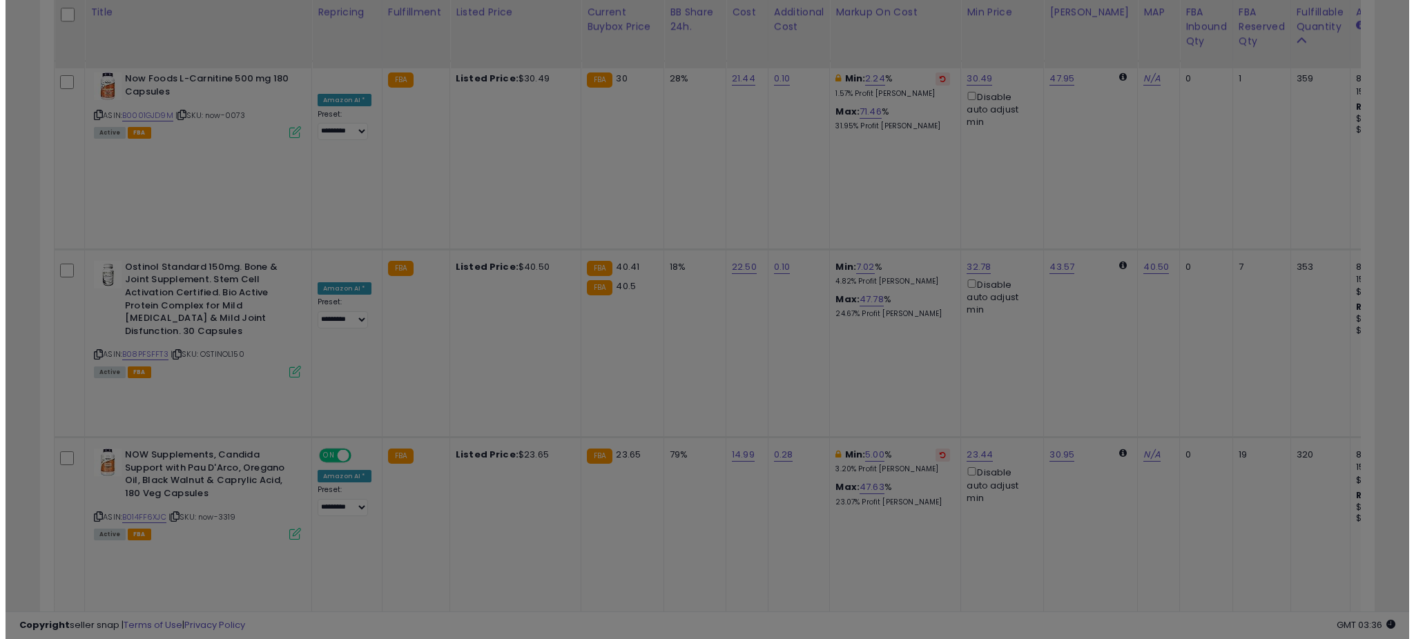
scroll to position [283, 780]
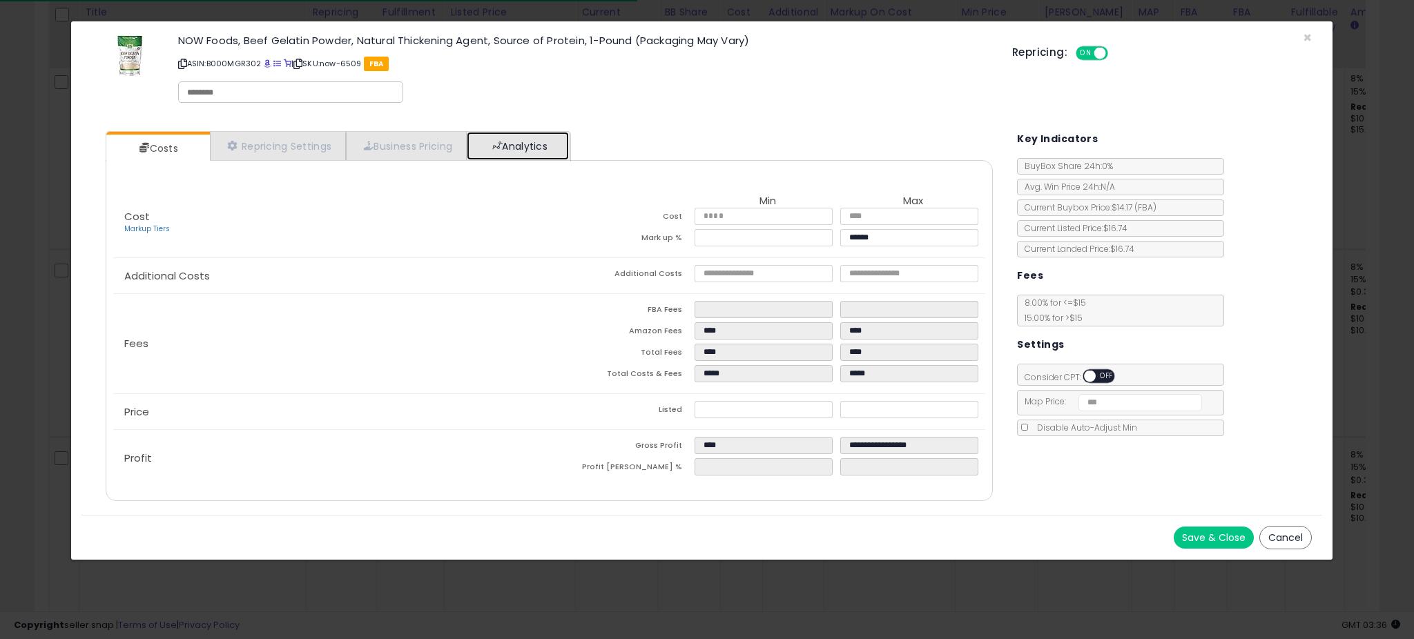
click at [545, 143] on link "Analytics" at bounding box center [518, 146] width 102 height 28
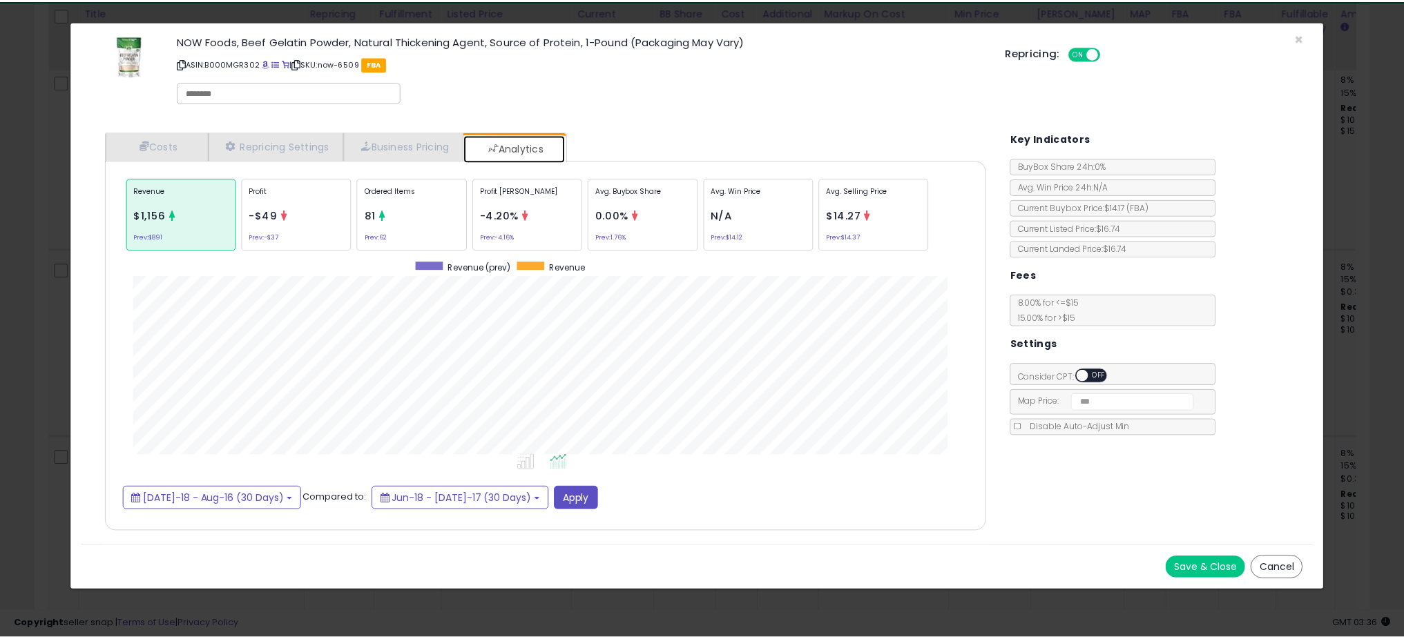
scroll to position [425, 915]
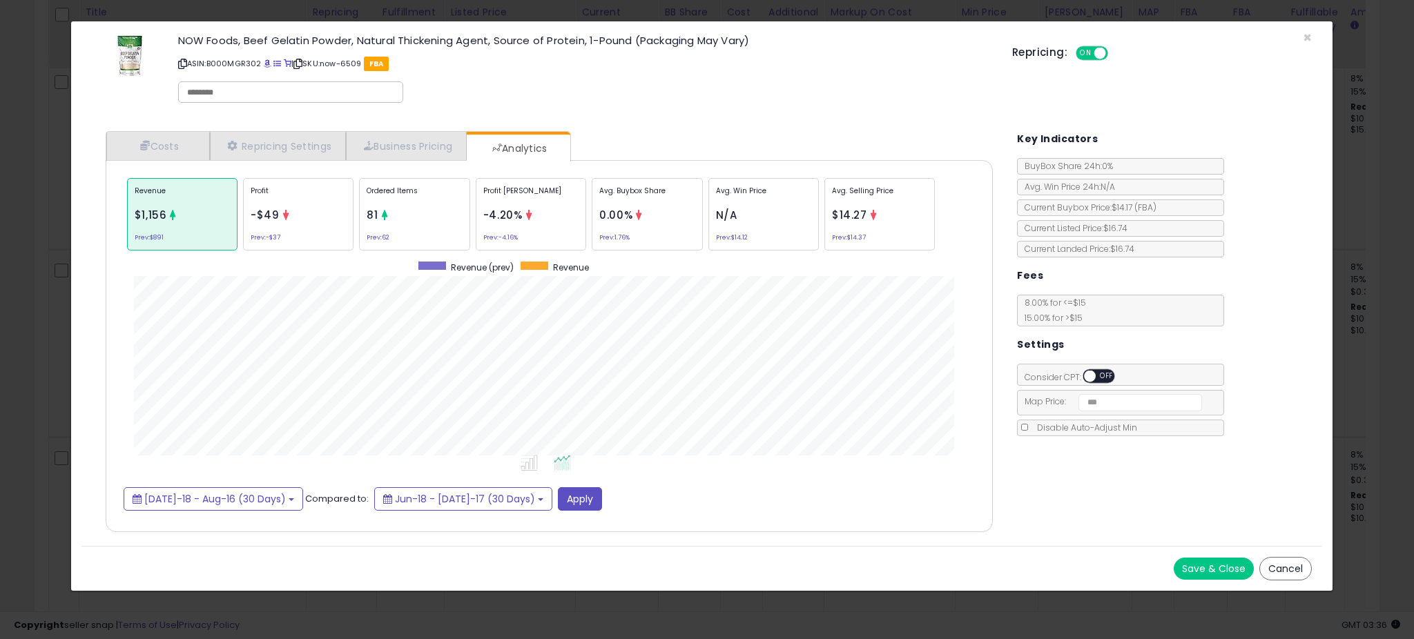
click at [22, 248] on div "× Close NOW Foods, Beef Gelatin Powder, Natural Thickening Agent, Source of Pro…" at bounding box center [707, 319] width 1414 height 639
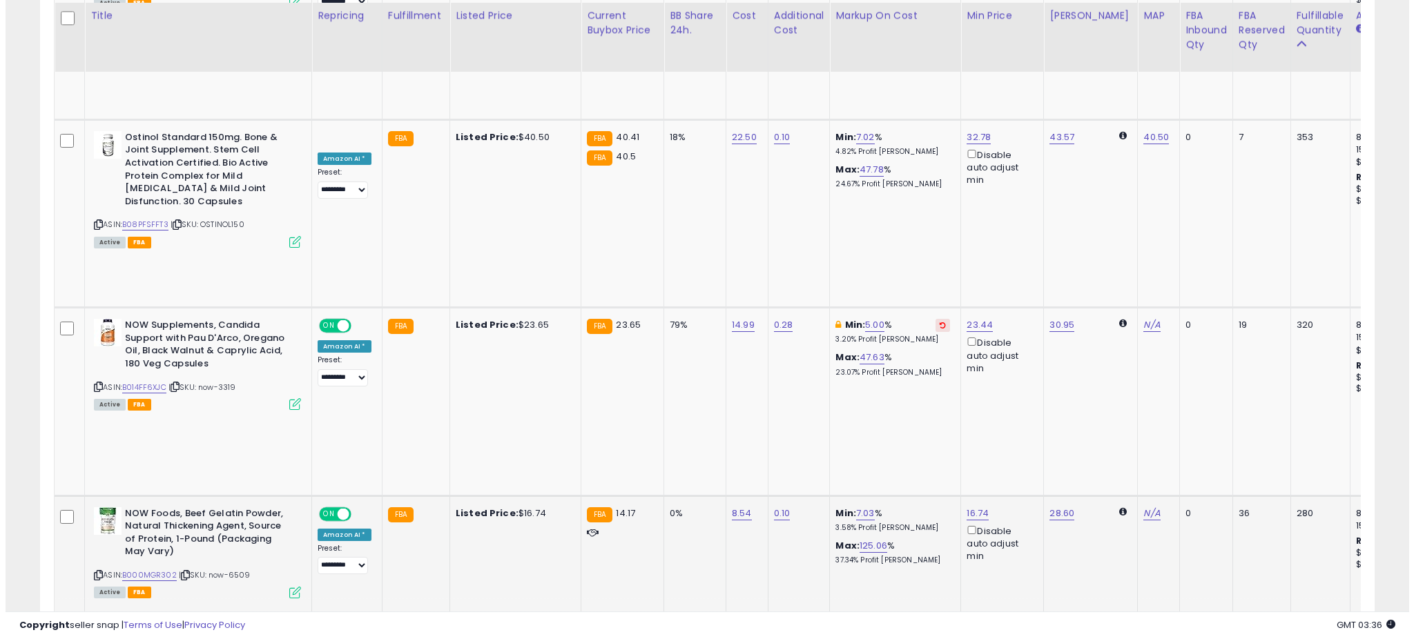
scroll to position [1375, 0]
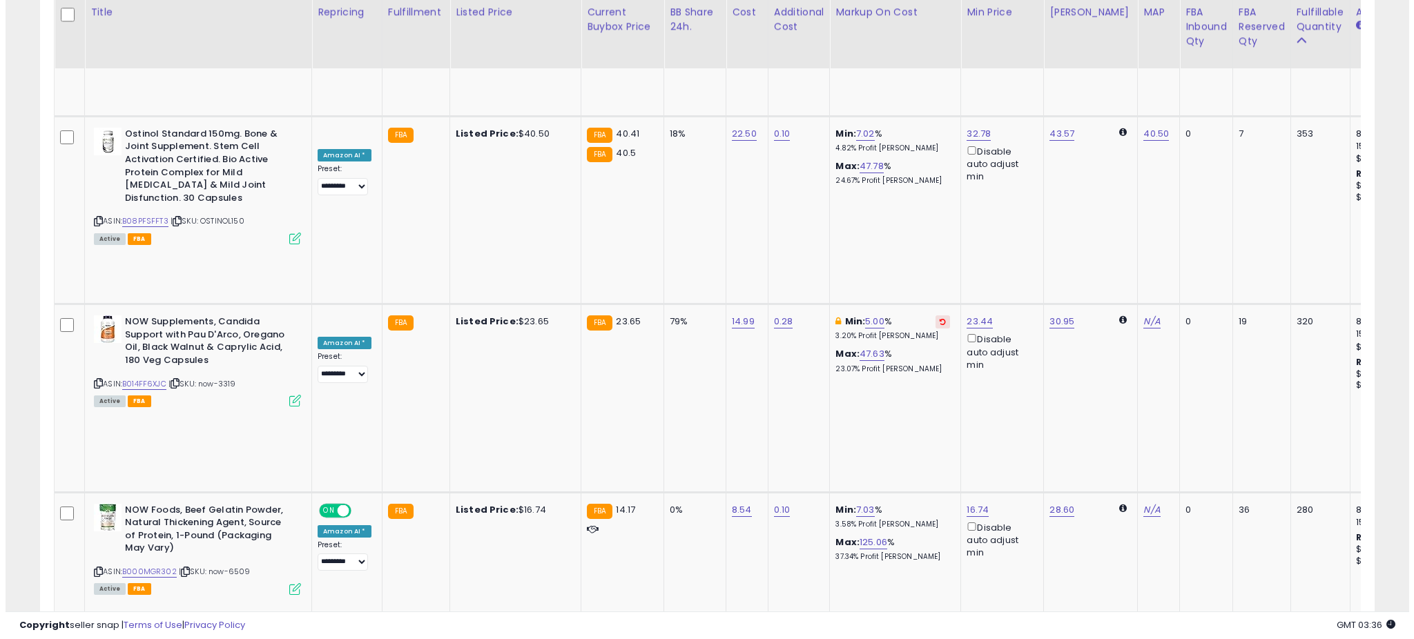
scroll to position [283, 780]
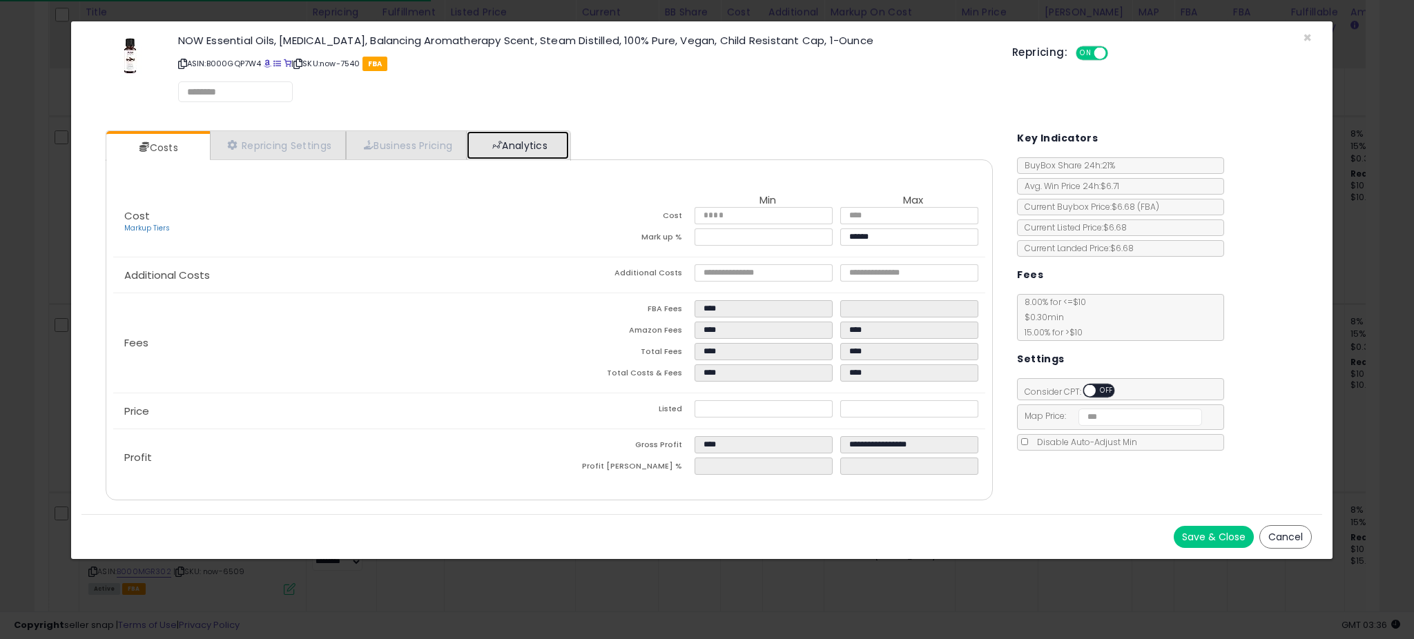
click at [511, 150] on link "Analytics" at bounding box center [518, 145] width 102 height 28
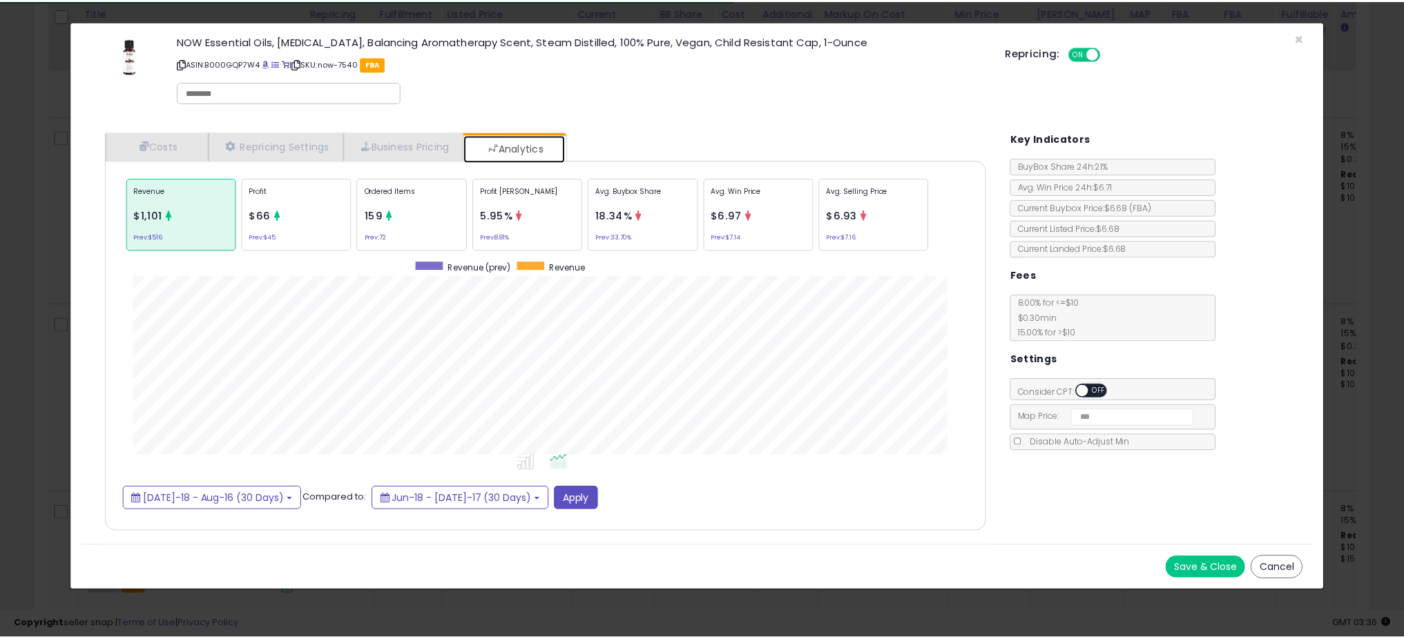
scroll to position [425, 915]
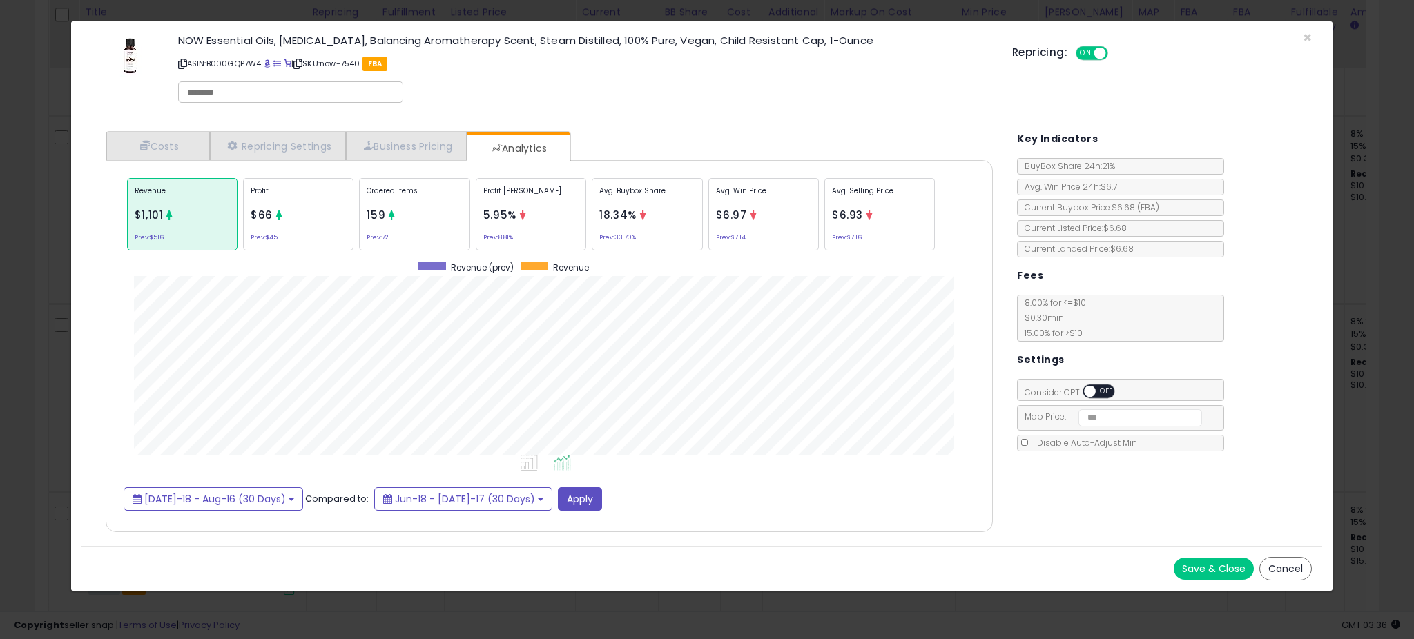
click at [50, 261] on div "× Close NOW Essential Oils, [MEDICAL_DATA], Balancing Aromatherapy Scent, Steam…" at bounding box center [707, 319] width 1414 height 639
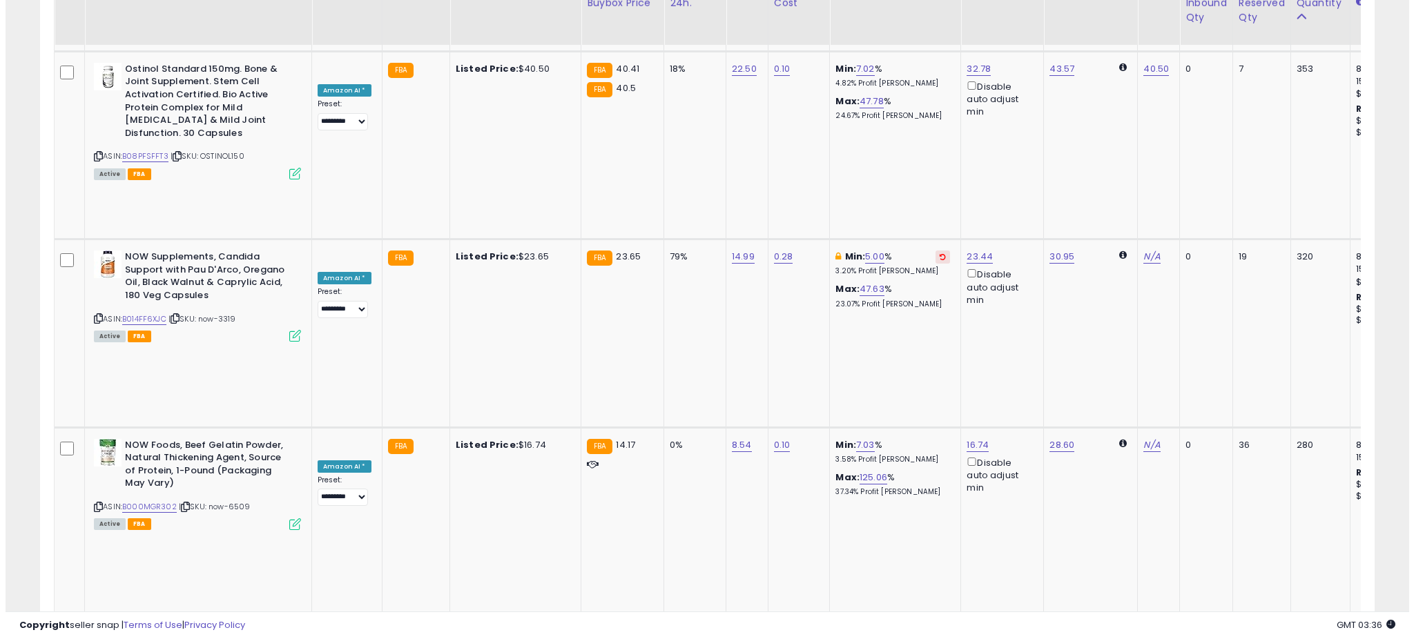
scroll to position [1441, 0]
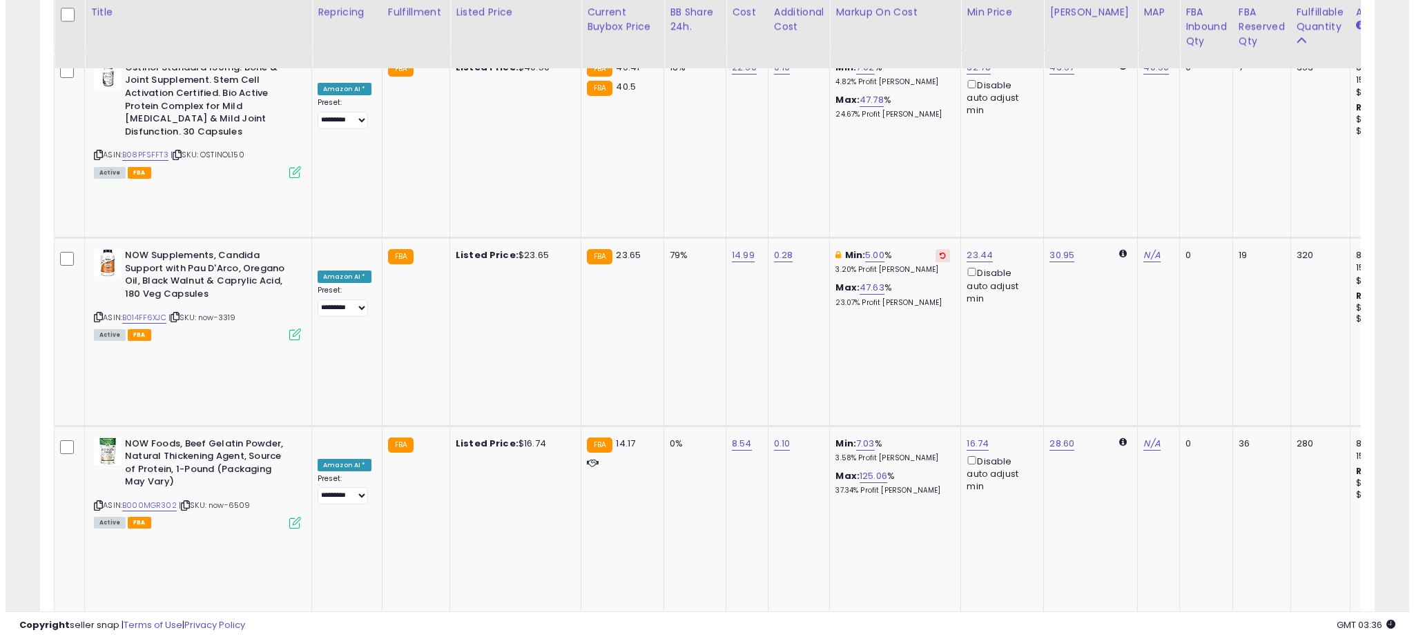
scroll to position [283, 780]
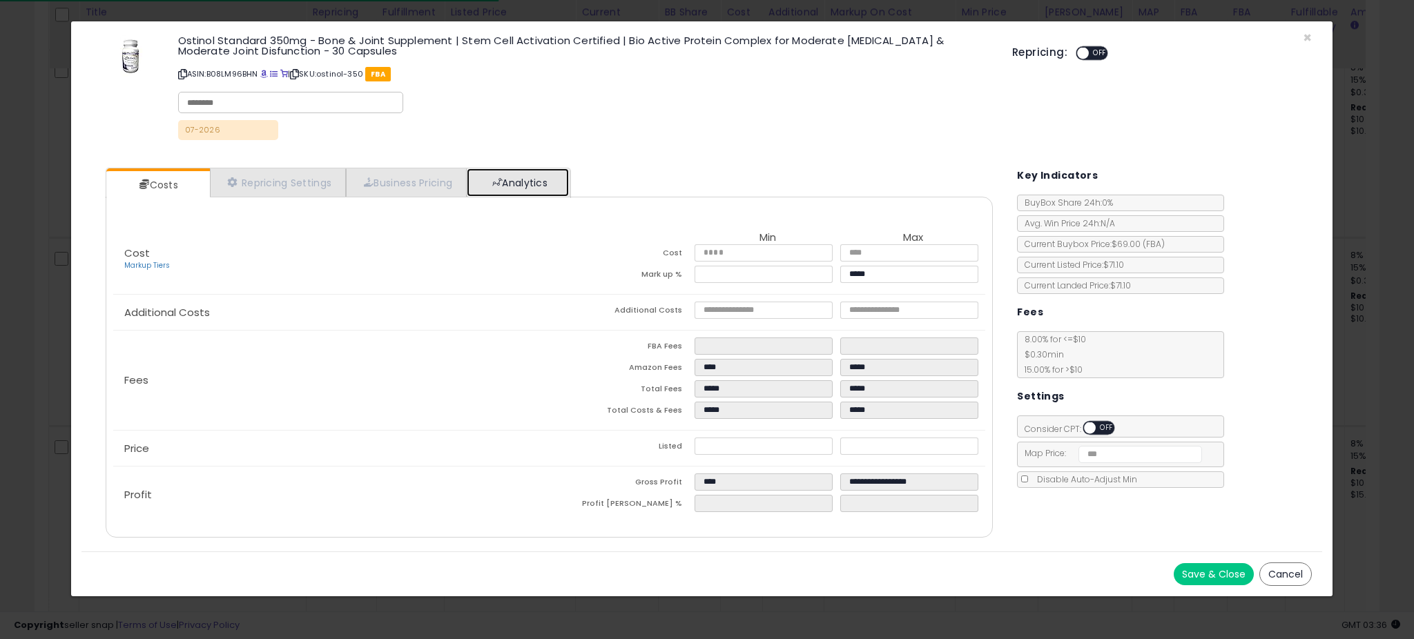
click at [553, 178] on link "Analytics" at bounding box center [518, 182] width 102 height 28
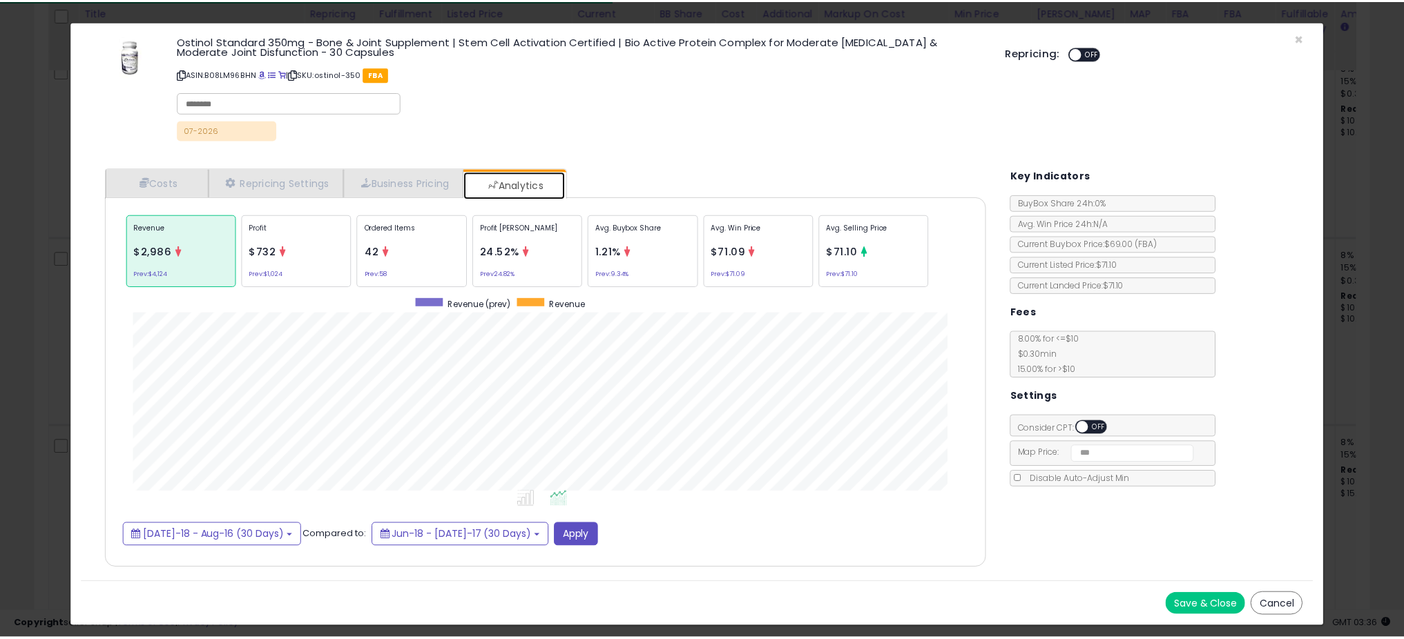
scroll to position [425, 915]
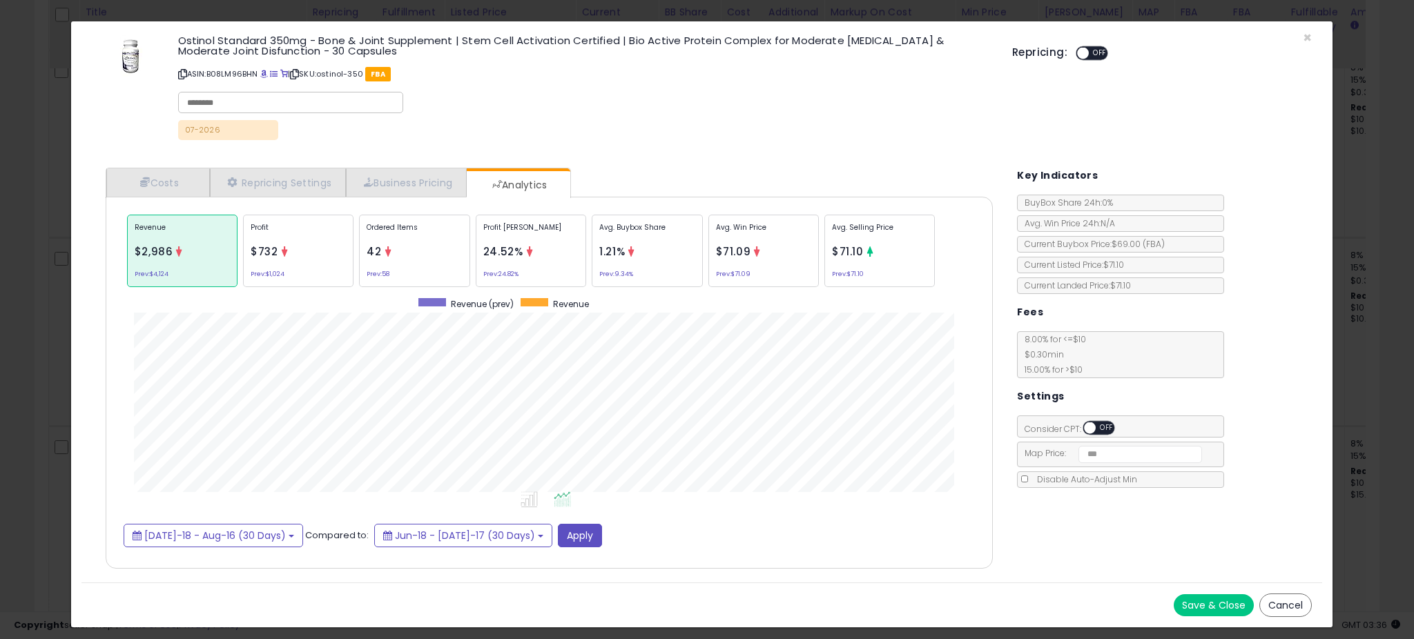
click at [37, 286] on div "× Close Ostinol Standard 350mg - Bone & Joint Supplement | Stem Cell Activation…" at bounding box center [707, 319] width 1414 height 639
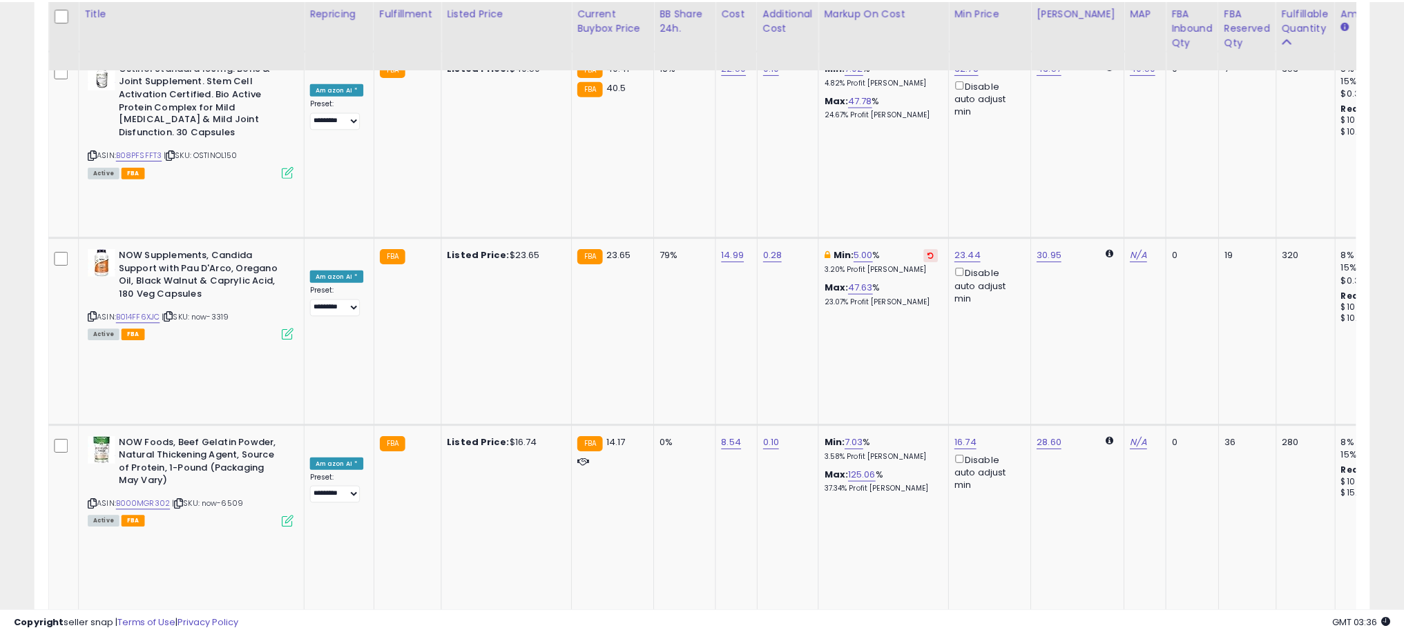
scroll to position [690270, 689778]
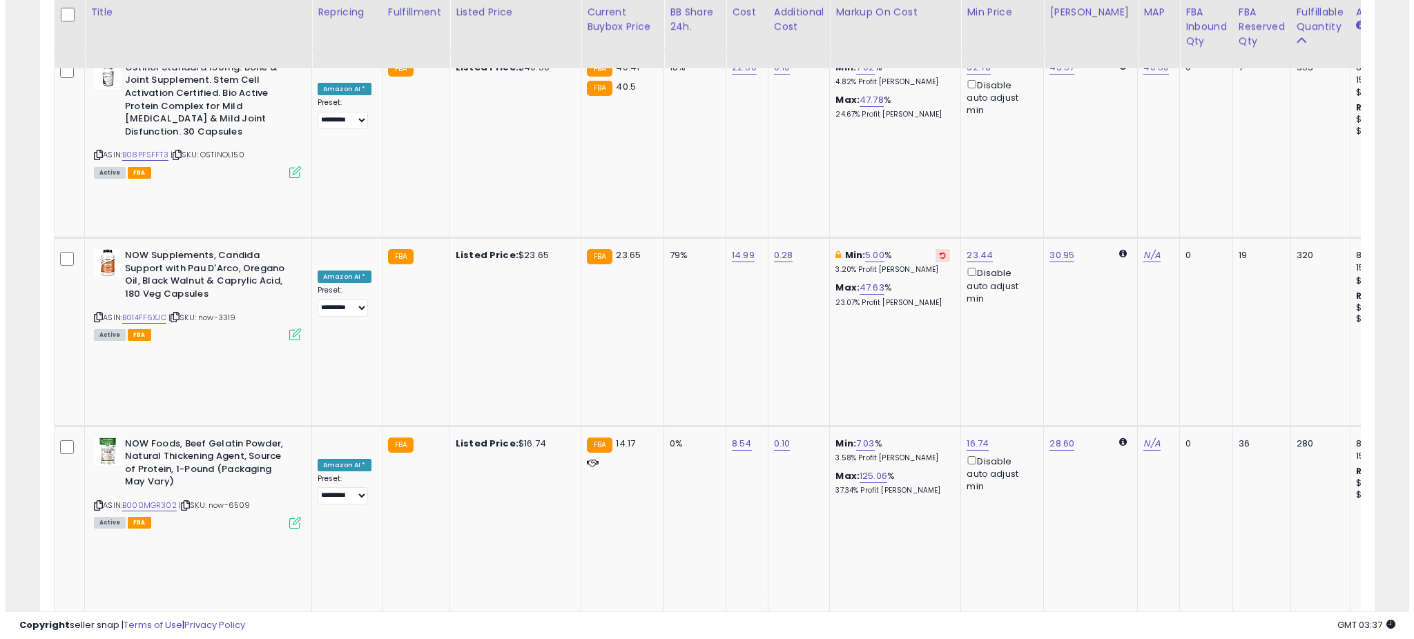
scroll to position [1599, 0]
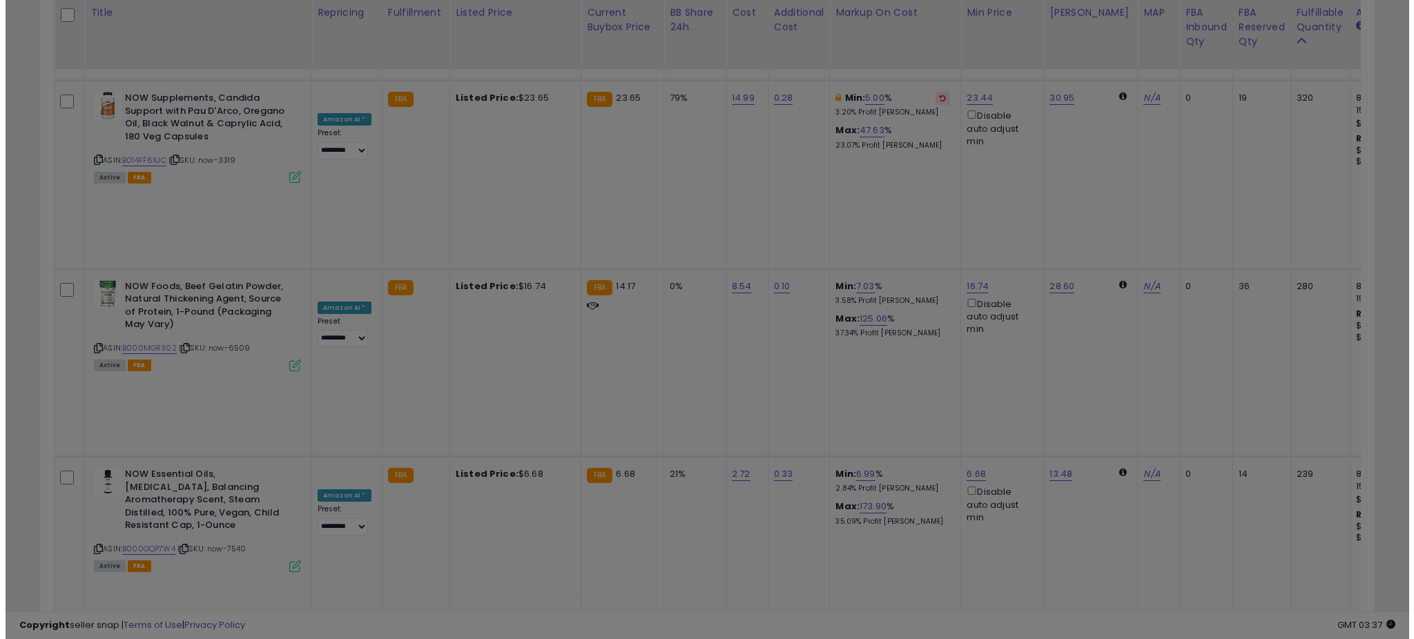
scroll to position [283, 780]
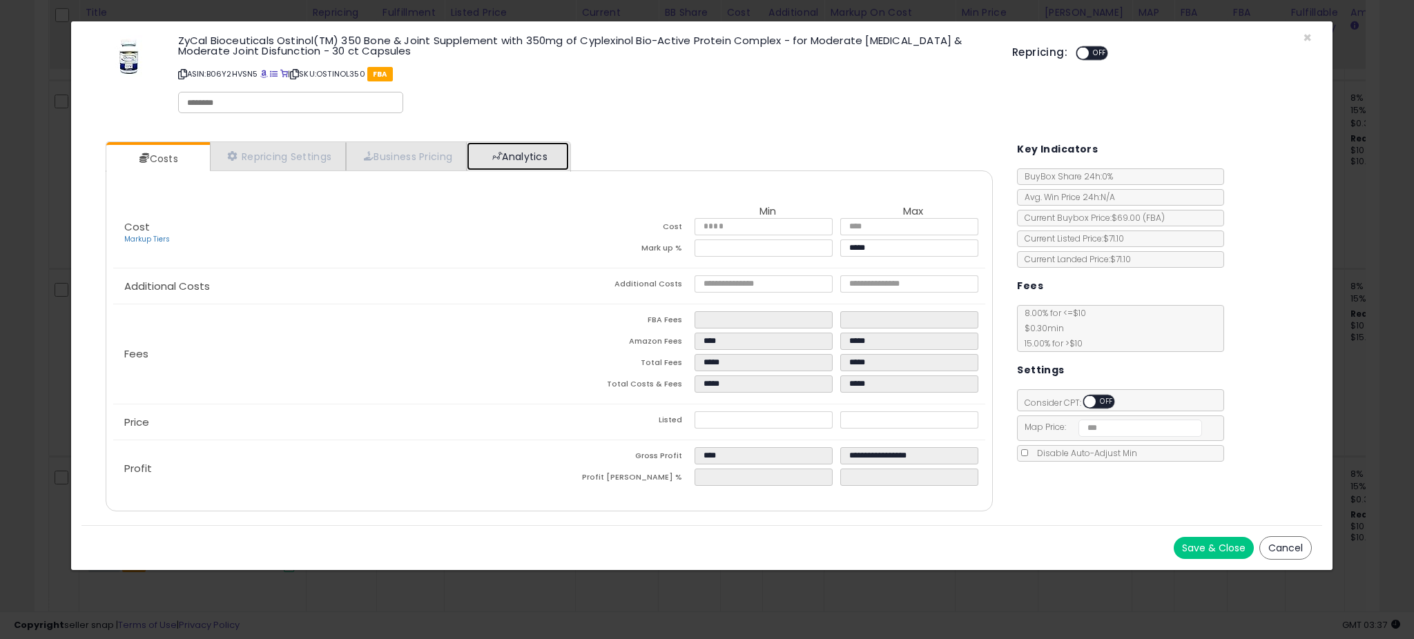
click at [544, 146] on link "Analytics" at bounding box center [518, 156] width 102 height 28
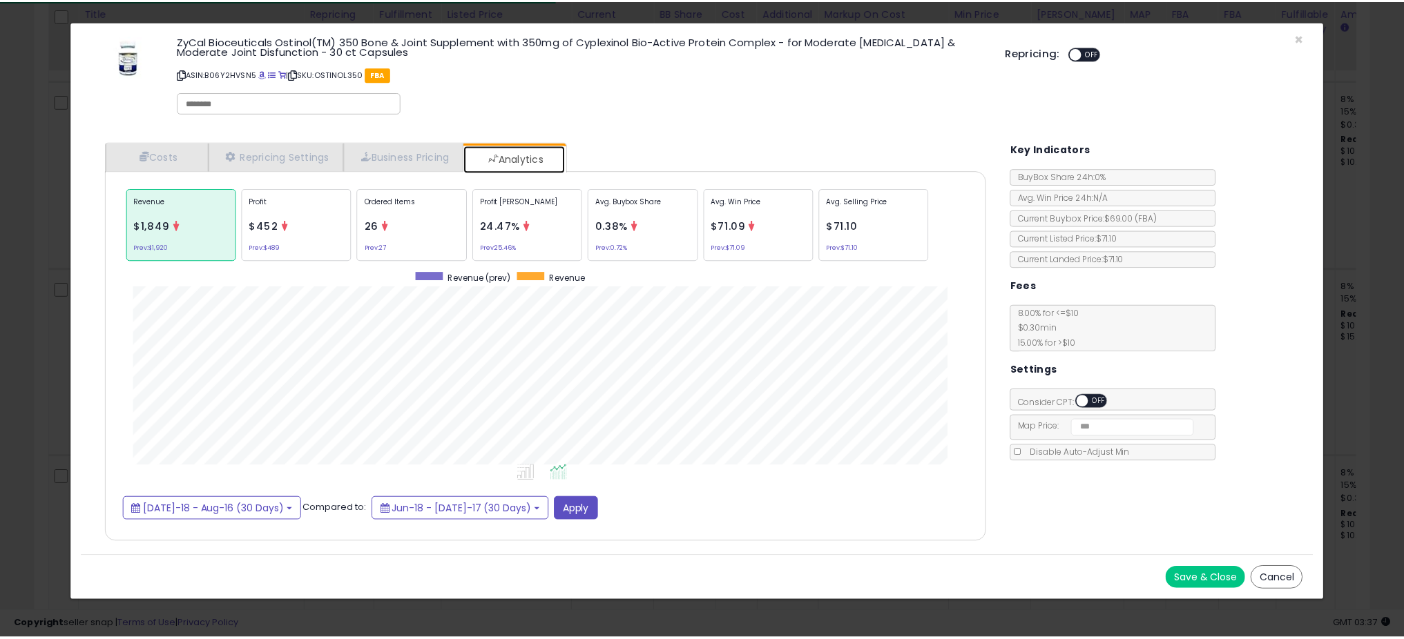
scroll to position [425, 915]
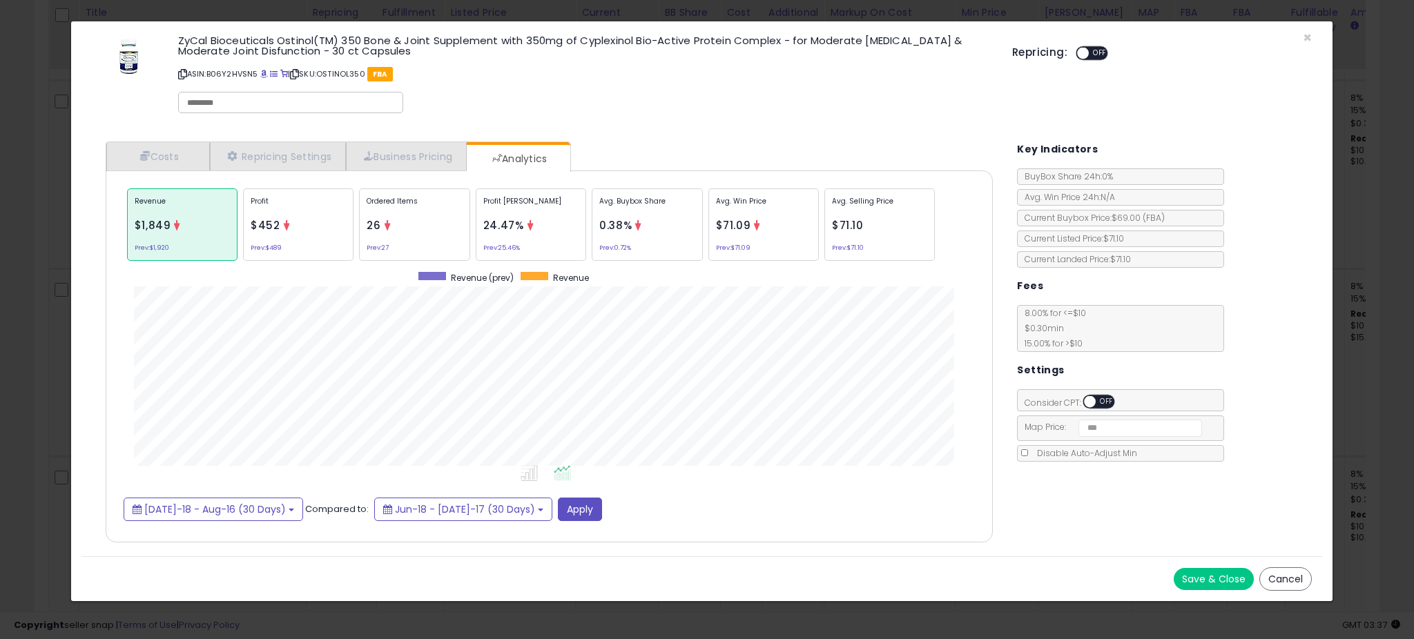
click at [59, 275] on div "× Close ZyCal Bioceuticals Ostinol(TM) 350 Bone & Joint Supplement with 350mg o…" at bounding box center [707, 319] width 1414 height 639
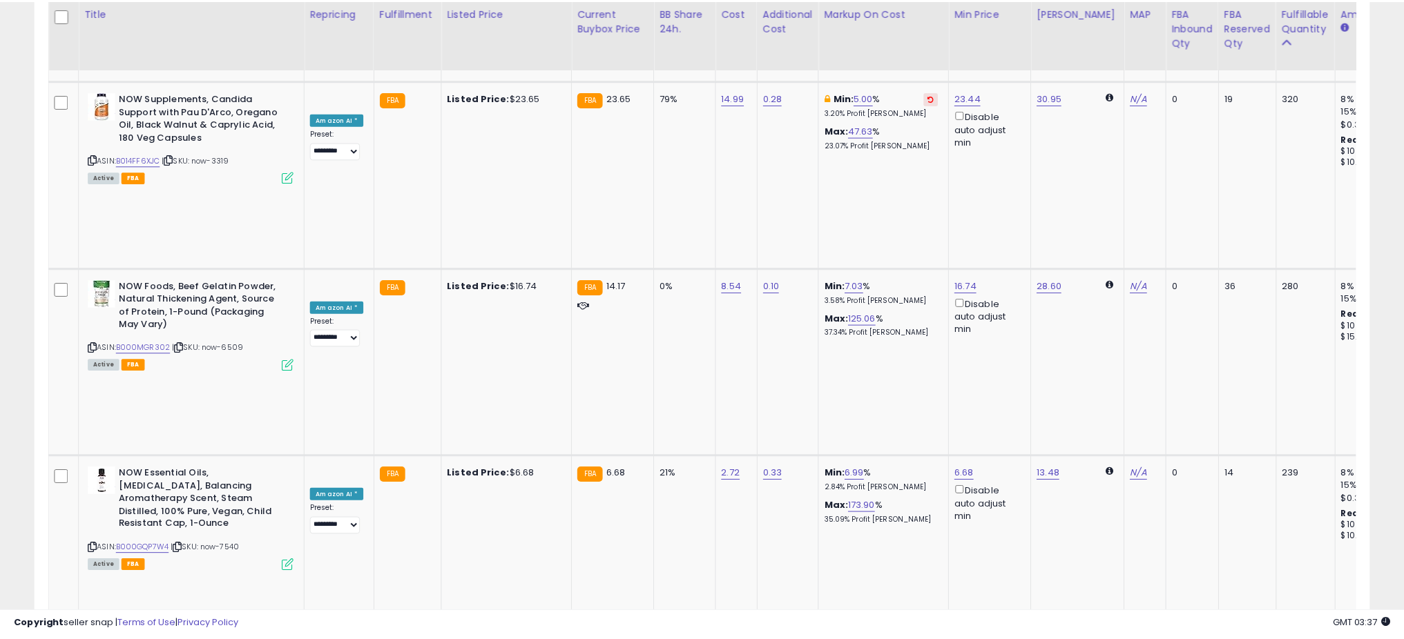
scroll to position [690270, 689778]
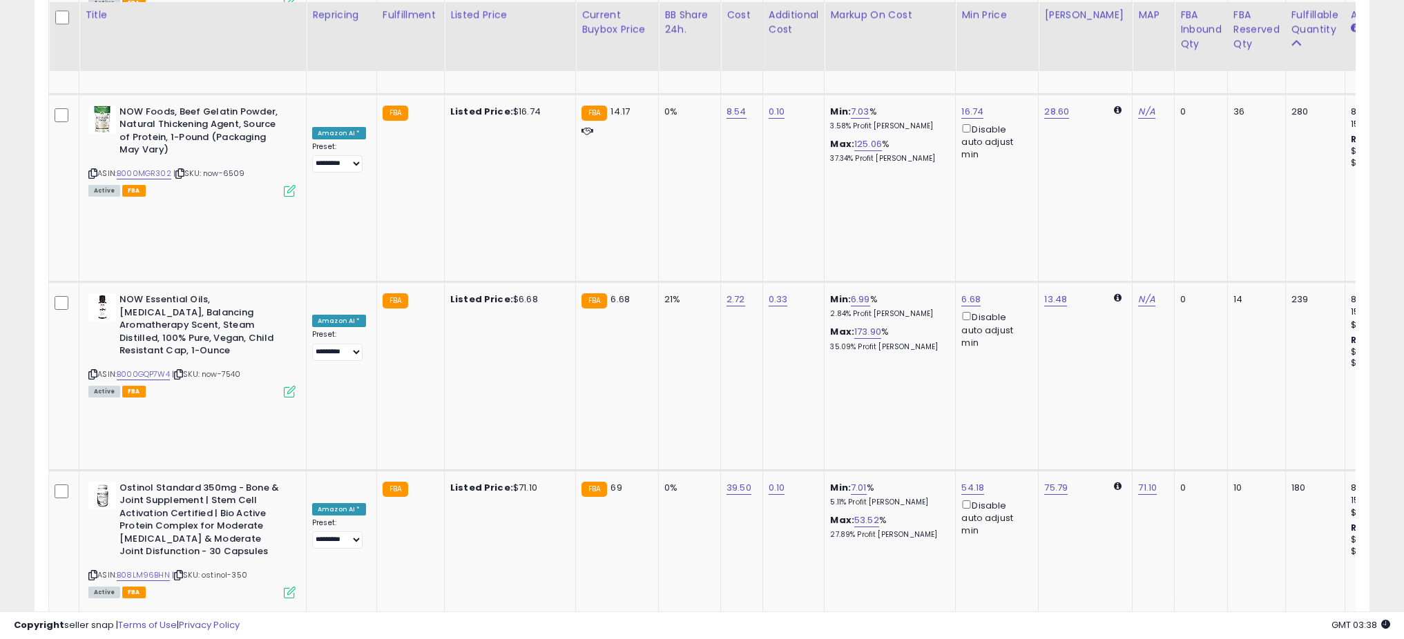
scroll to position [1776, 0]
